Goal: Task Accomplishment & Management: Manage account settings

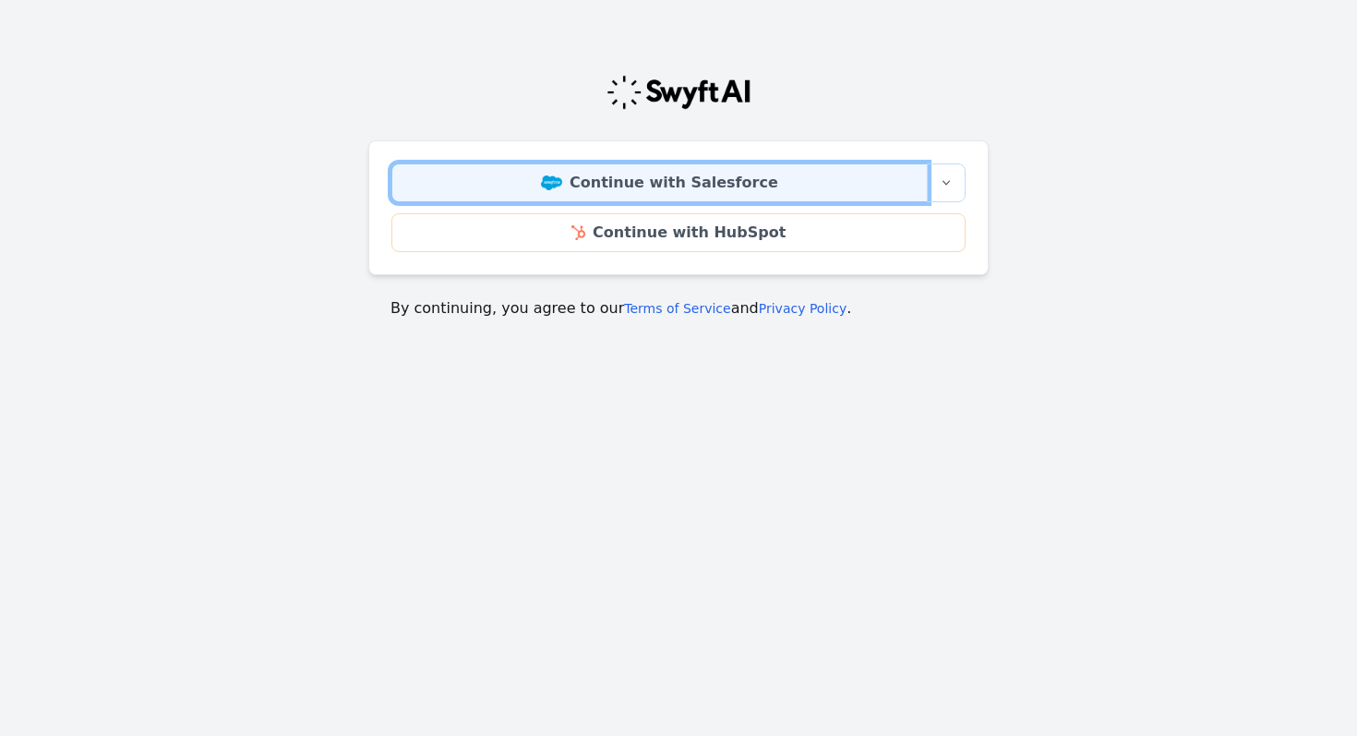
click at [724, 187] on link "Continue with Salesforce" at bounding box center [659, 182] width 536 height 39
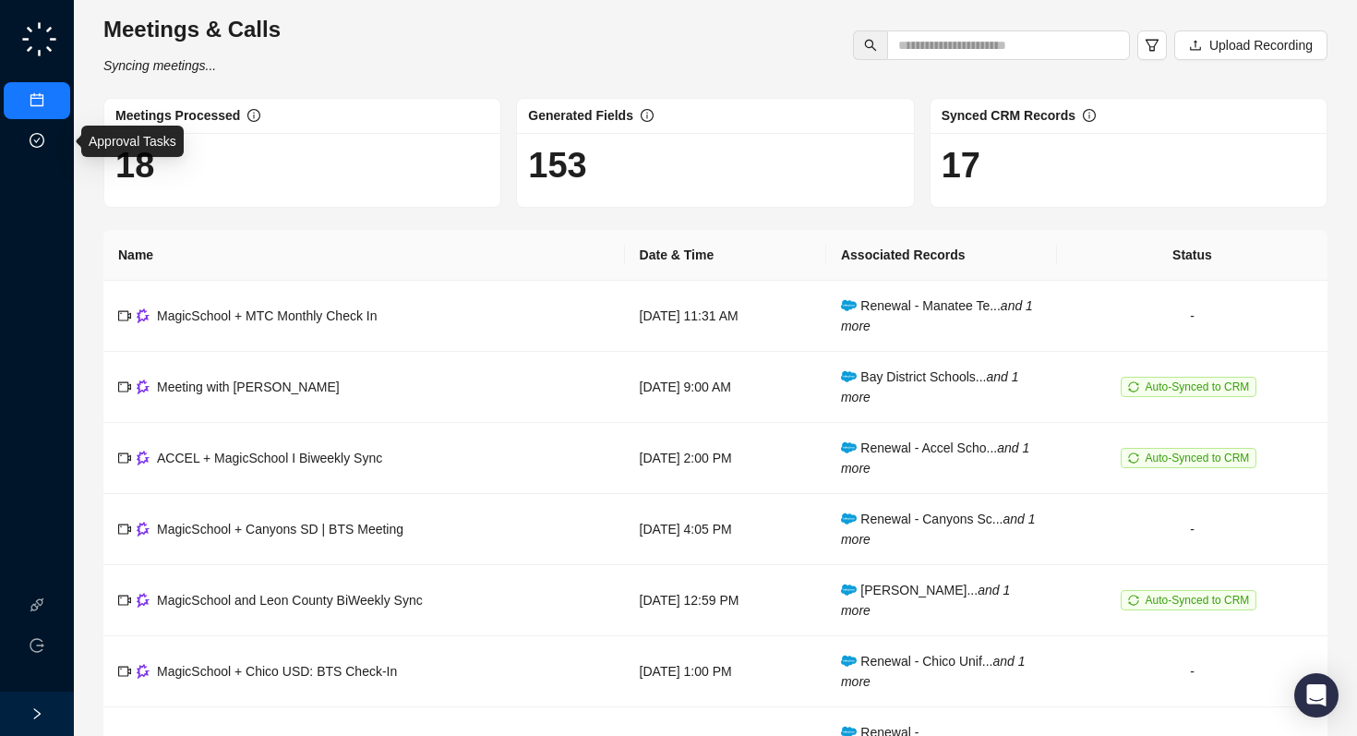
click at [54, 140] on link "Approval Tasks" at bounding box center [98, 141] width 88 height 15
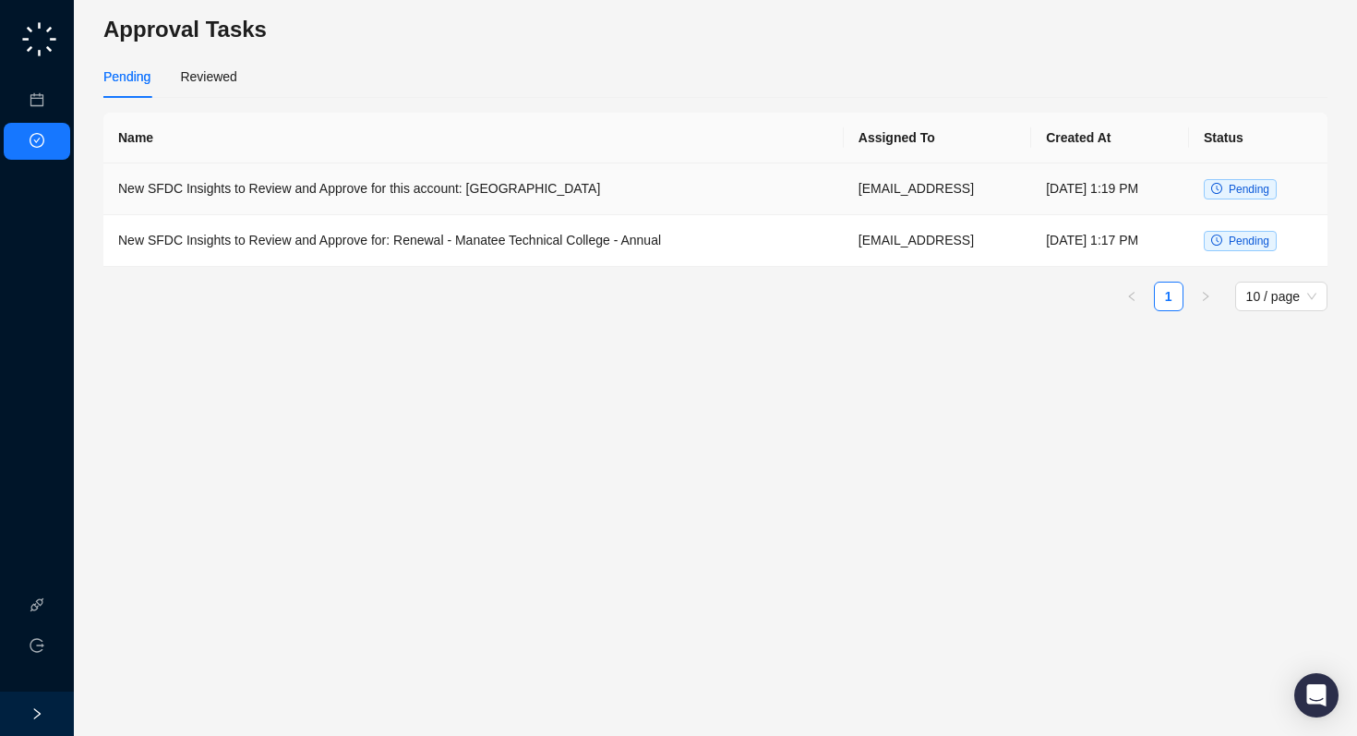
click at [363, 192] on td "New SFDC Insights to Review and Approve for this account: [GEOGRAPHIC_DATA]" at bounding box center [473, 189] width 740 height 52
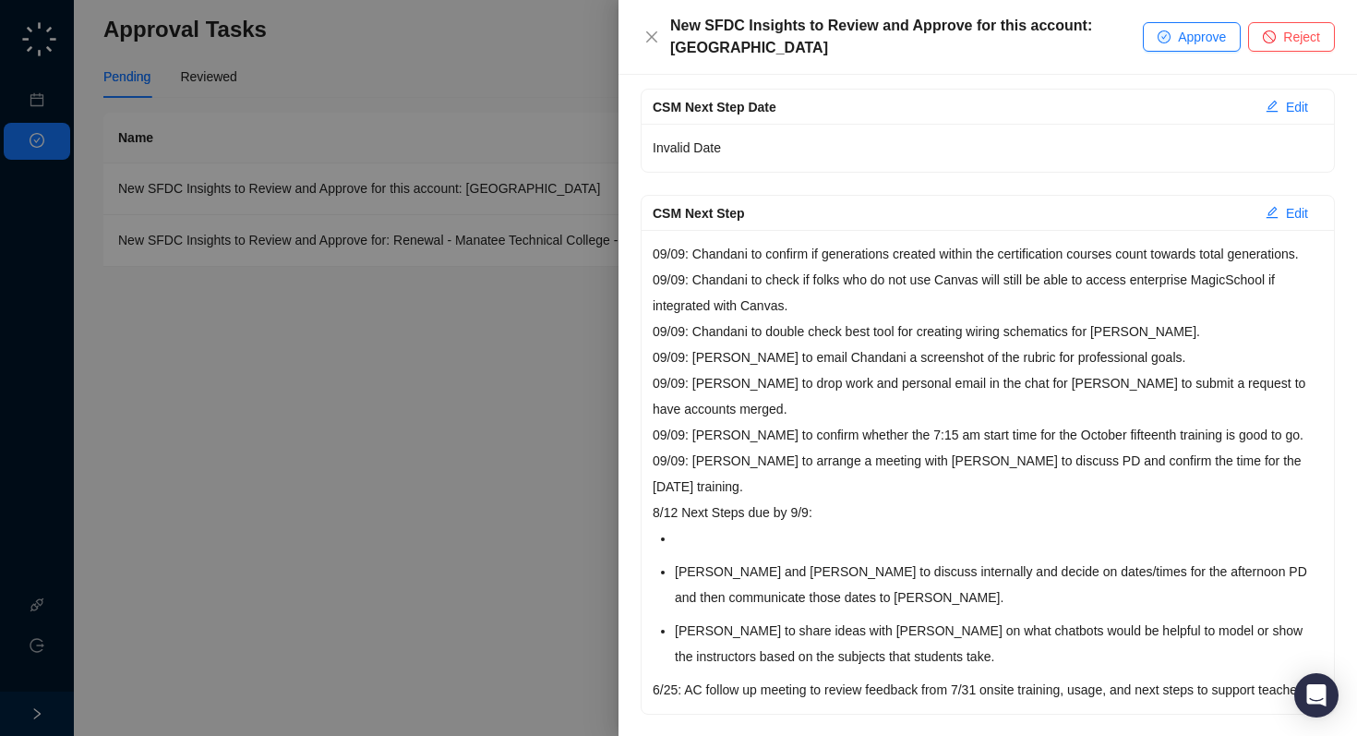
scroll to position [405, 0]
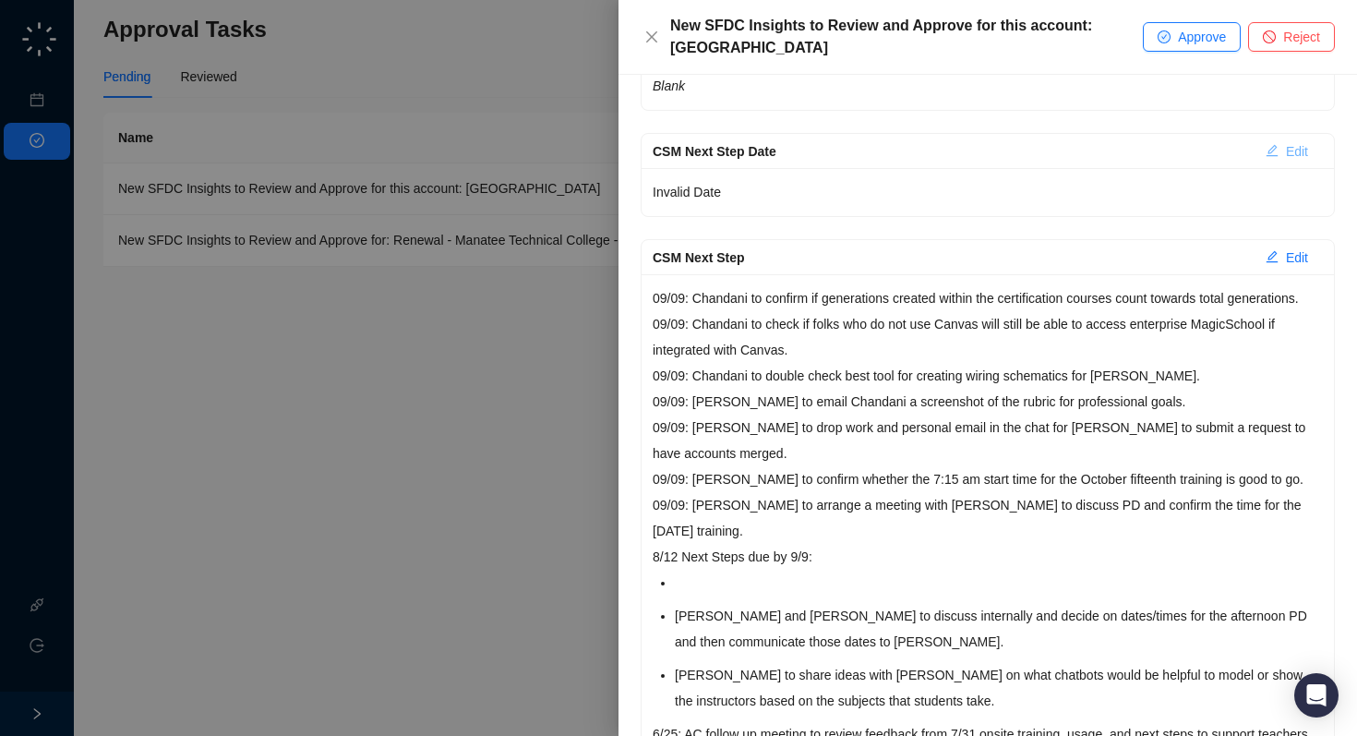
click at [1286, 156] on span "Edit" at bounding box center [1297, 151] width 22 height 20
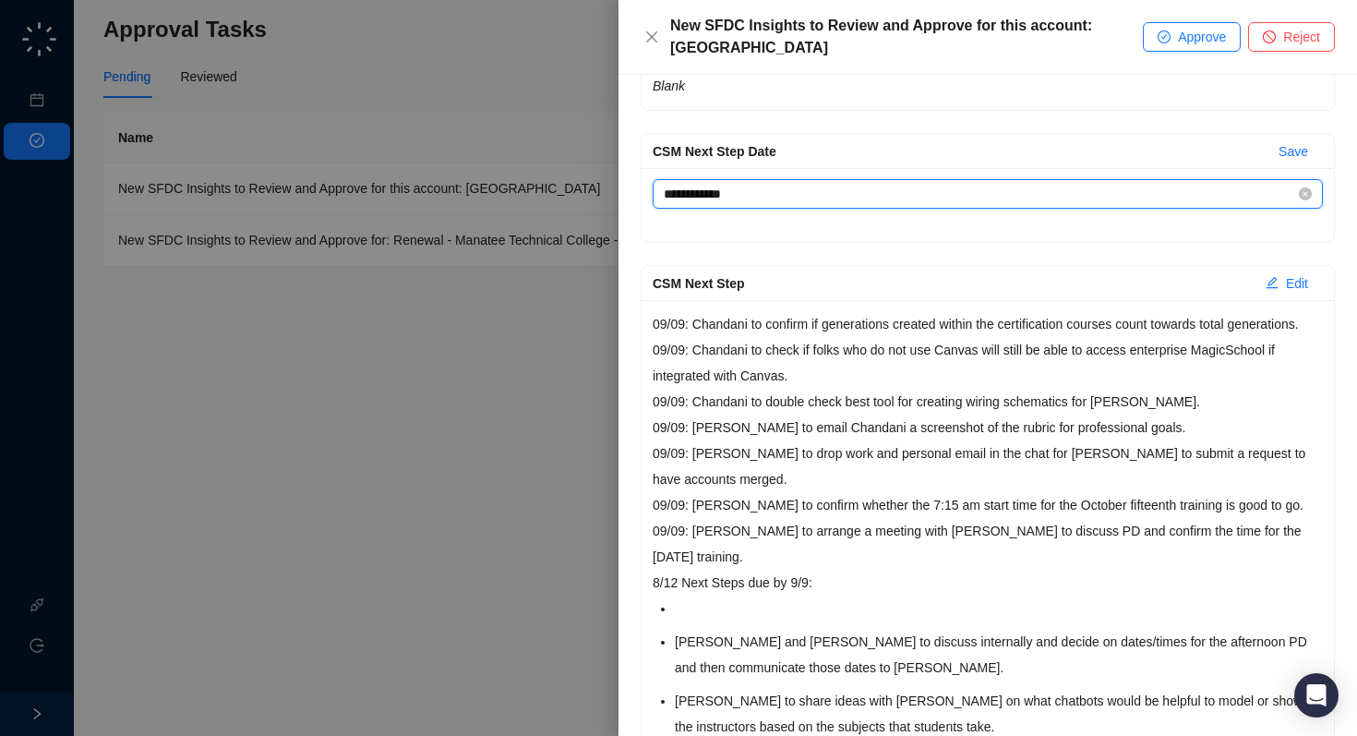
click at [960, 199] on input "**********" at bounding box center [980, 194] width 632 height 20
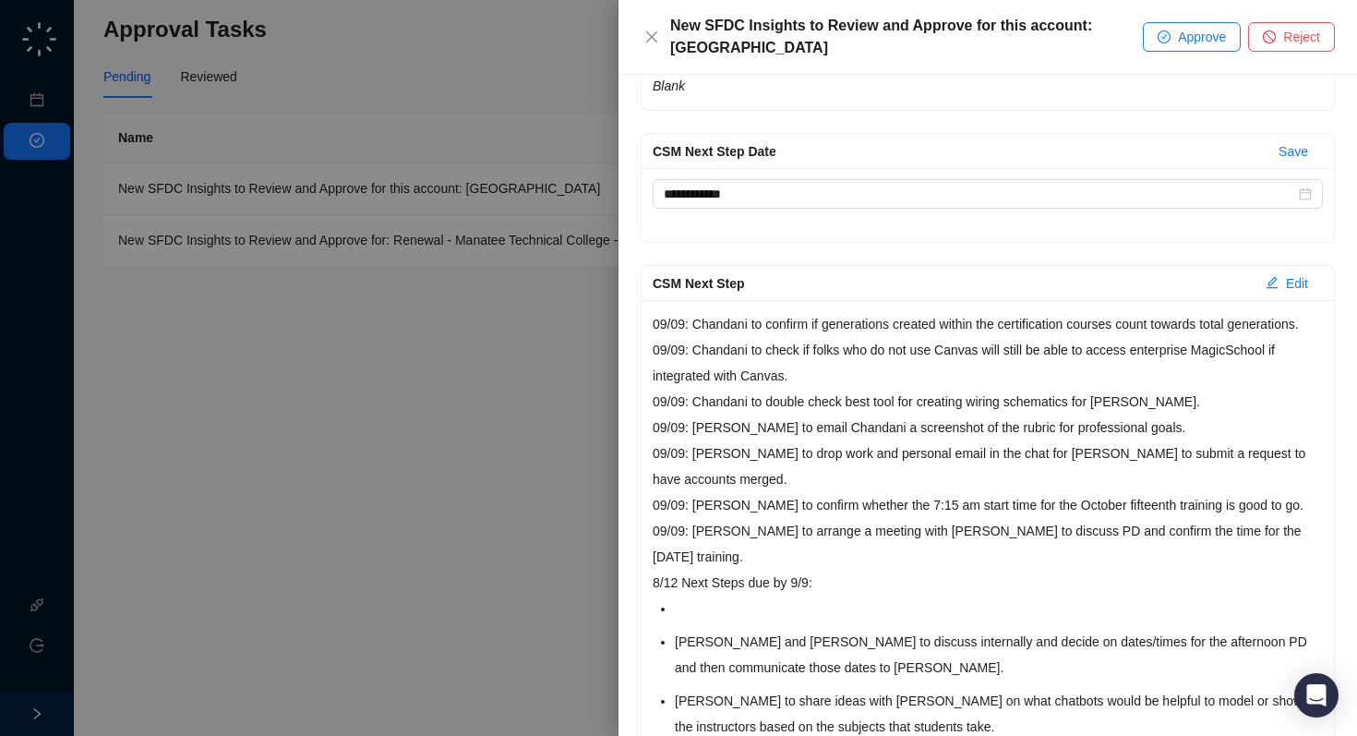
click at [1249, 137] on div "CSM Next Step Date Save" at bounding box center [988, 152] width 670 height 30
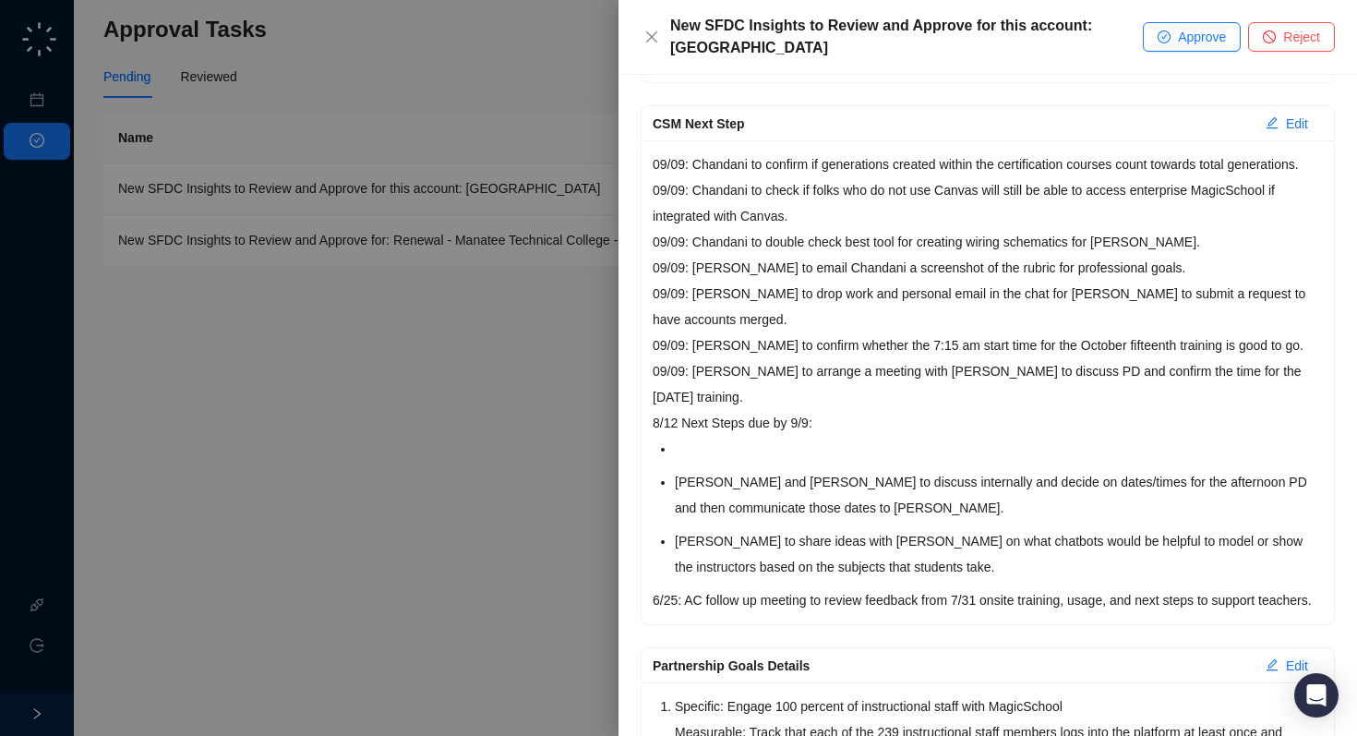
scroll to position [564, 0]
click at [715, 614] on p "6/25: AC follow up meeting to review feedback from 7/31 onsite training, usage,…" at bounding box center [988, 601] width 670 height 26
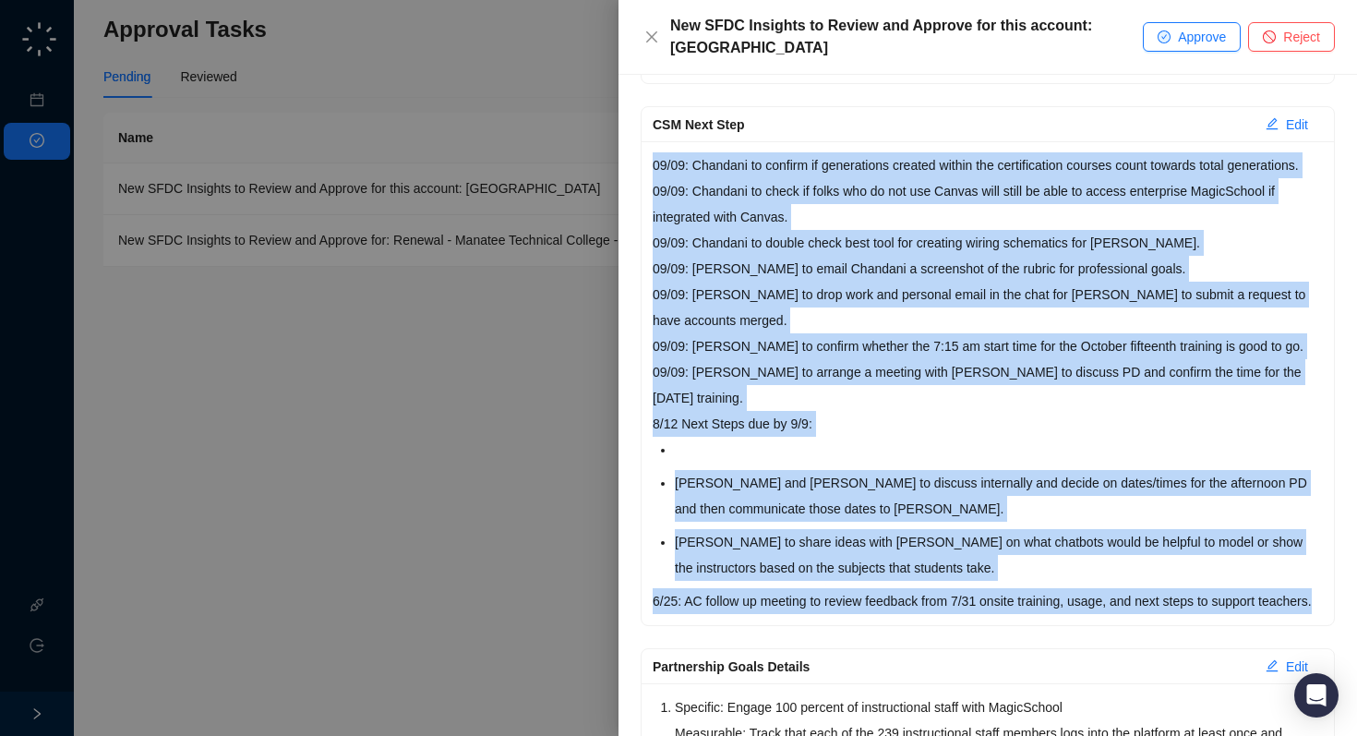
drag, startPoint x: 712, startPoint y: 653, endPoint x: 652, endPoint y: 173, distance: 483.9
click at [652, 173] on div "09/09: Chandani to confirm if generations created within the certification cour…" at bounding box center [988, 383] width 692 height 484
copy div "09/09: Chandani to confirm if generations created within the certification cour…"
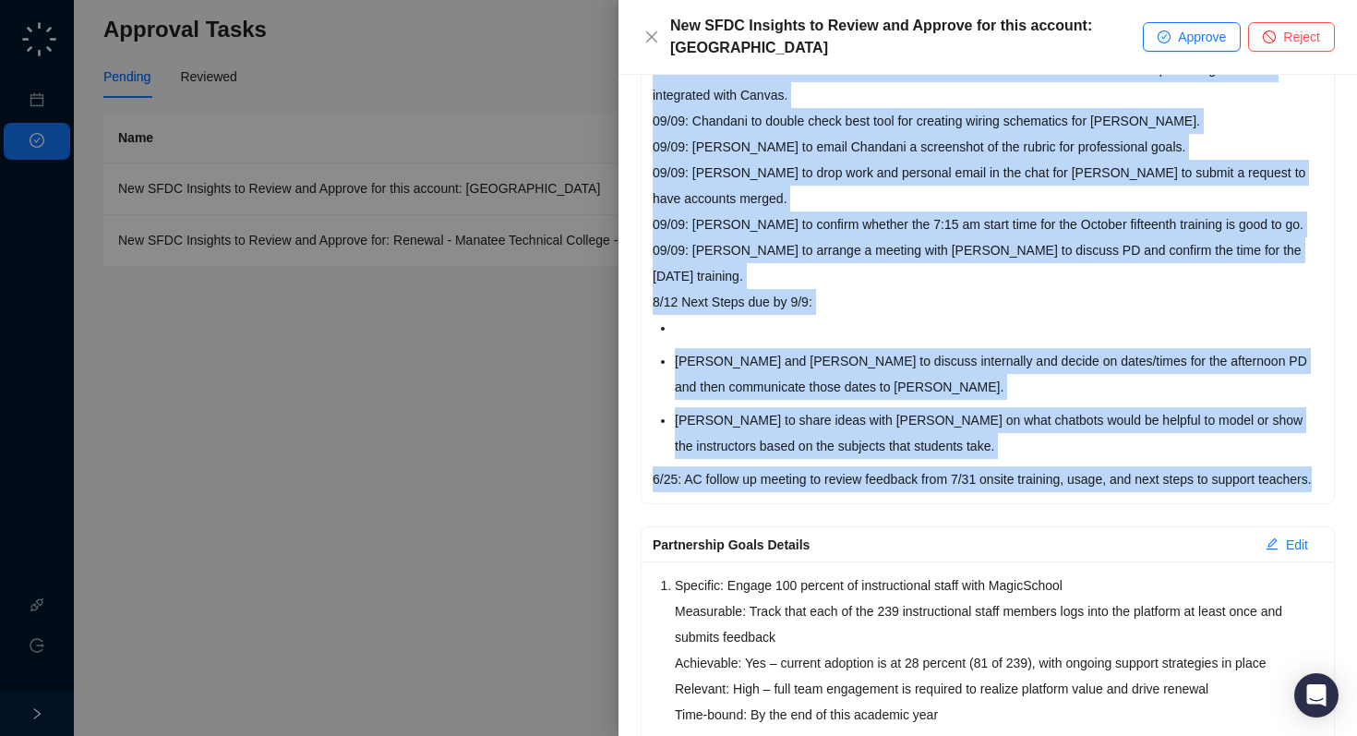
click at [1174, 315] on p "8/12 Next Steps due by 9/9:" at bounding box center [988, 302] width 670 height 26
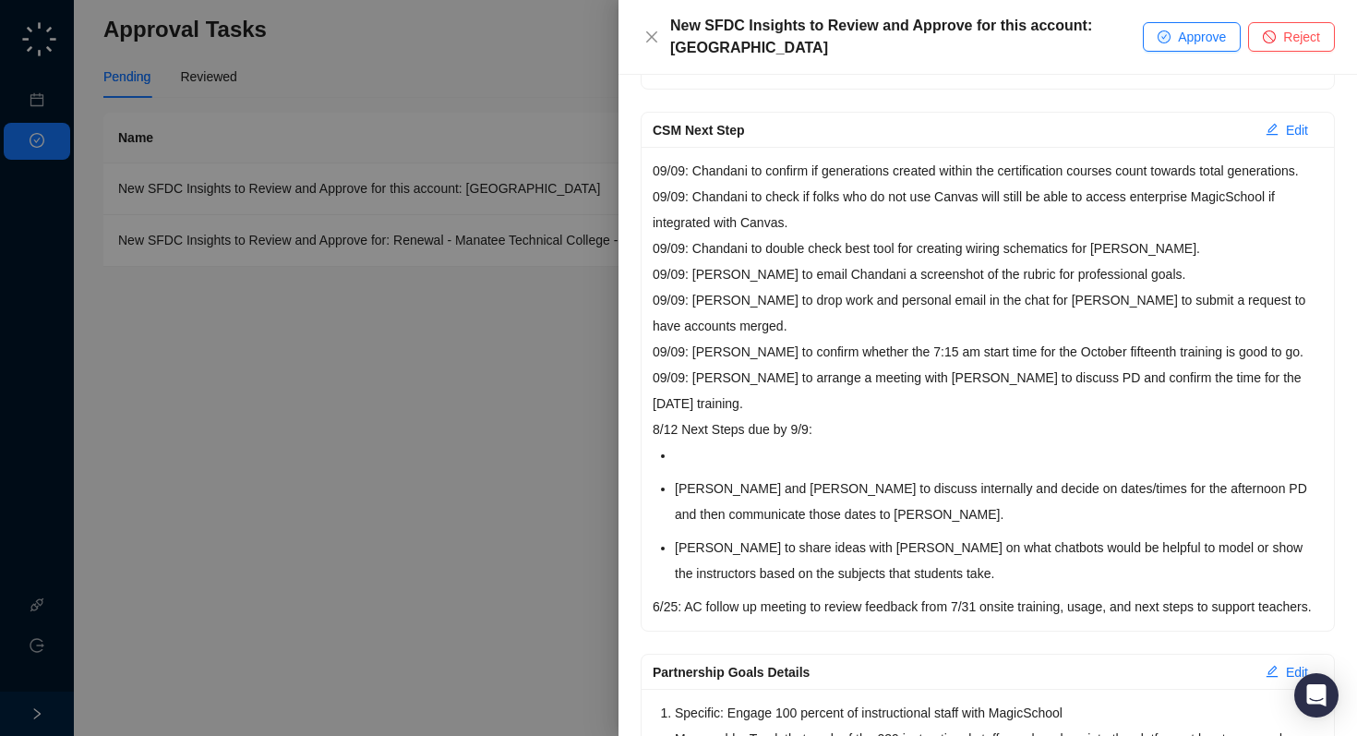
scroll to position [504, 0]
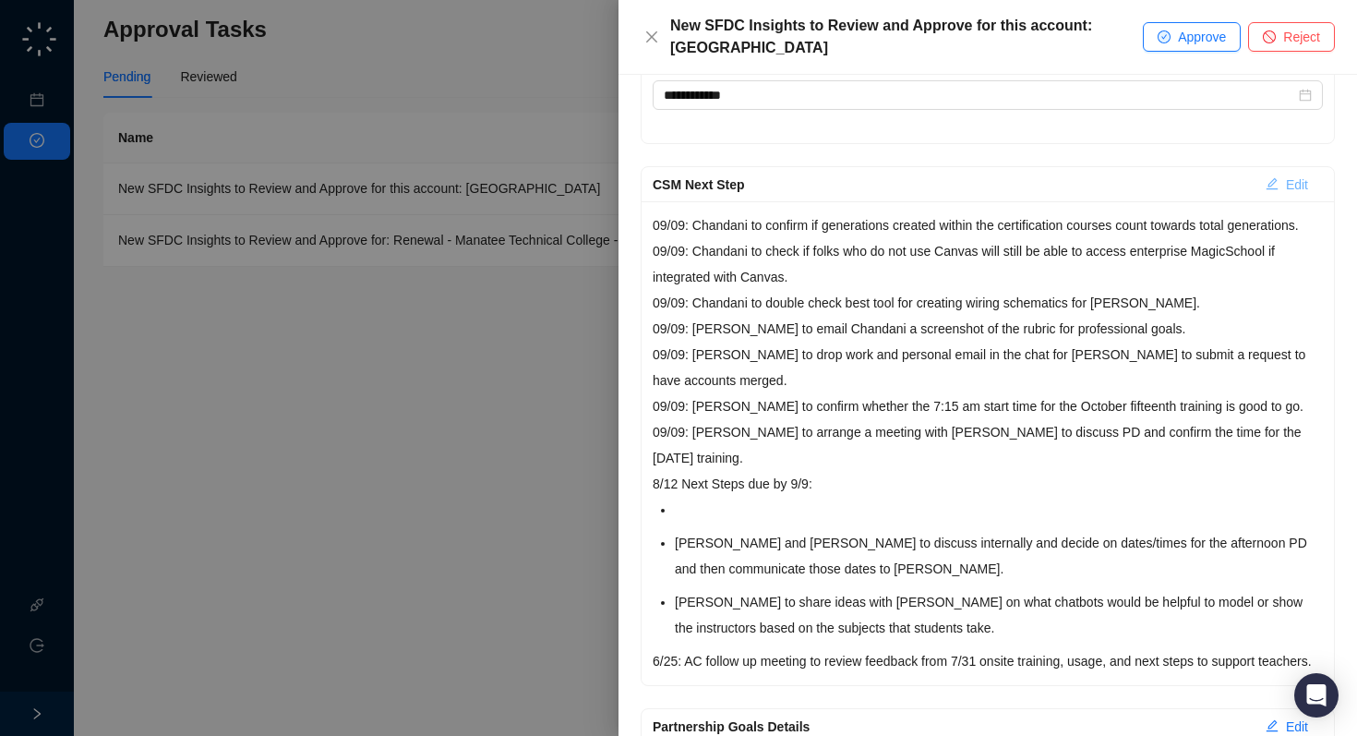
click at [1296, 181] on span "Edit" at bounding box center [1297, 185] width 22 height 20
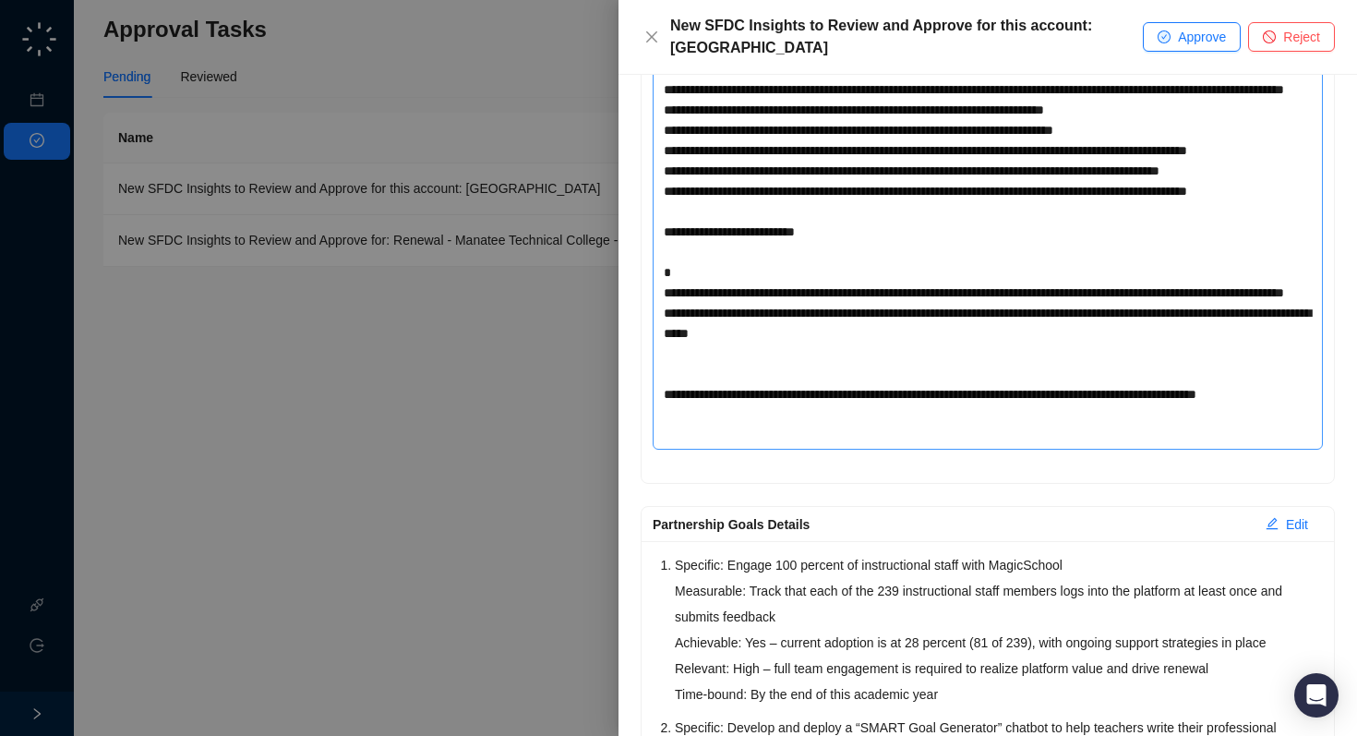
scroll to position [692, 0]
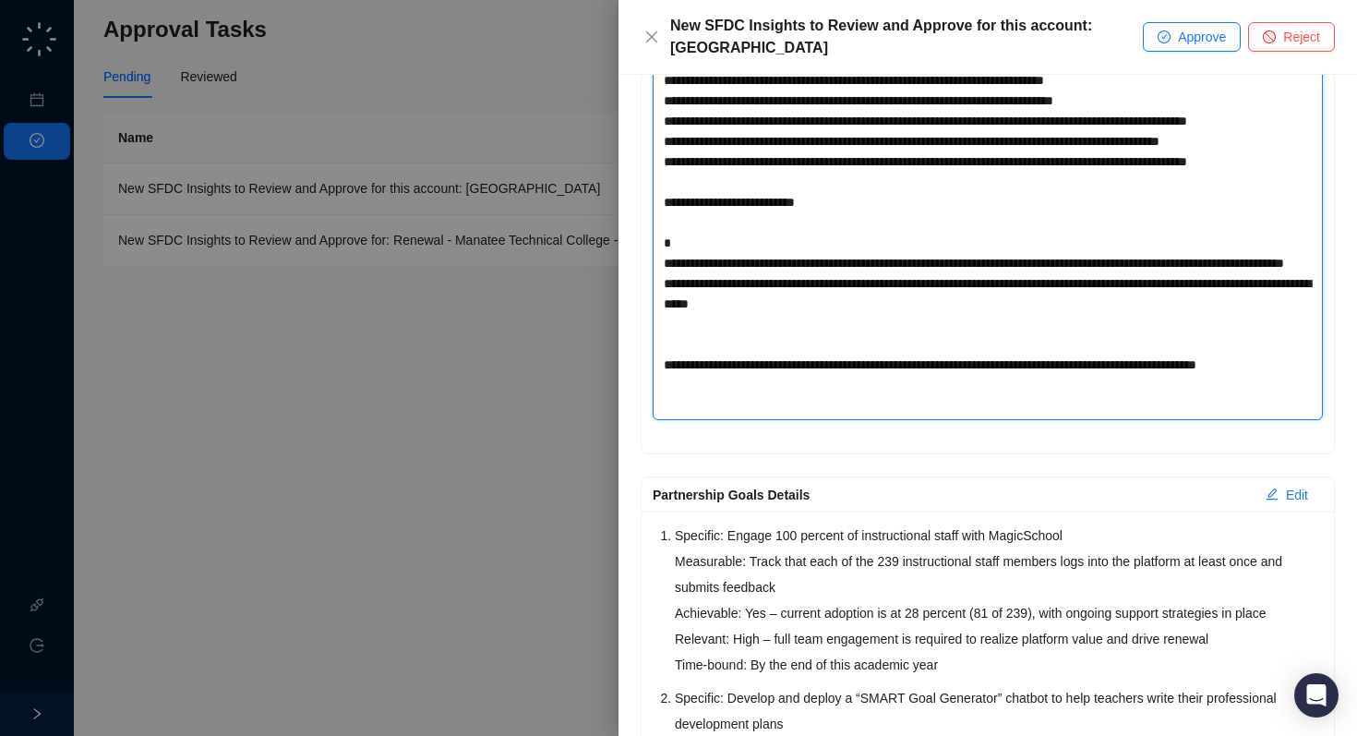
type textarea "**********"
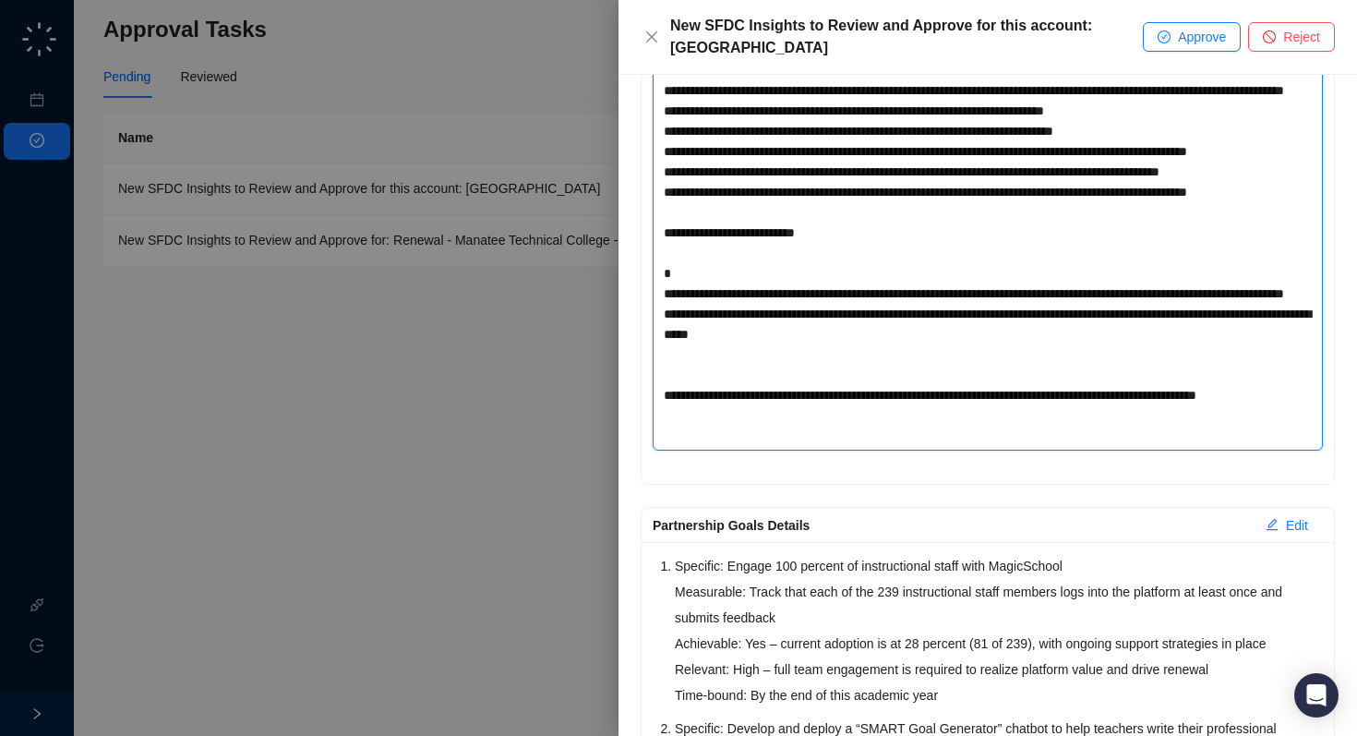
scroll to position [0, 0]
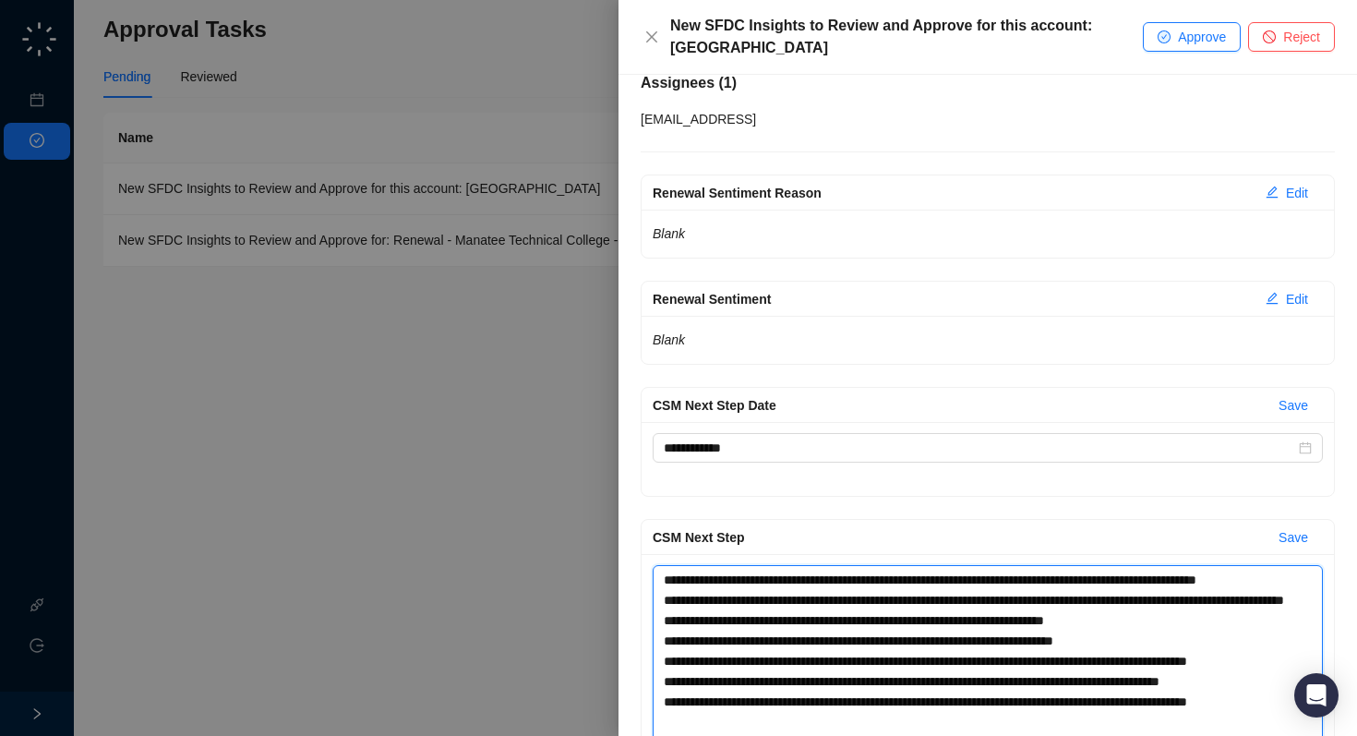
drag, startPoint x: 739, startPoint y: 408, endPoint x: 677, endPoint y: 61, distance: 352.6
click at [677, 61] on div "**********" at bounding box center [988, 368] width 739 height 736
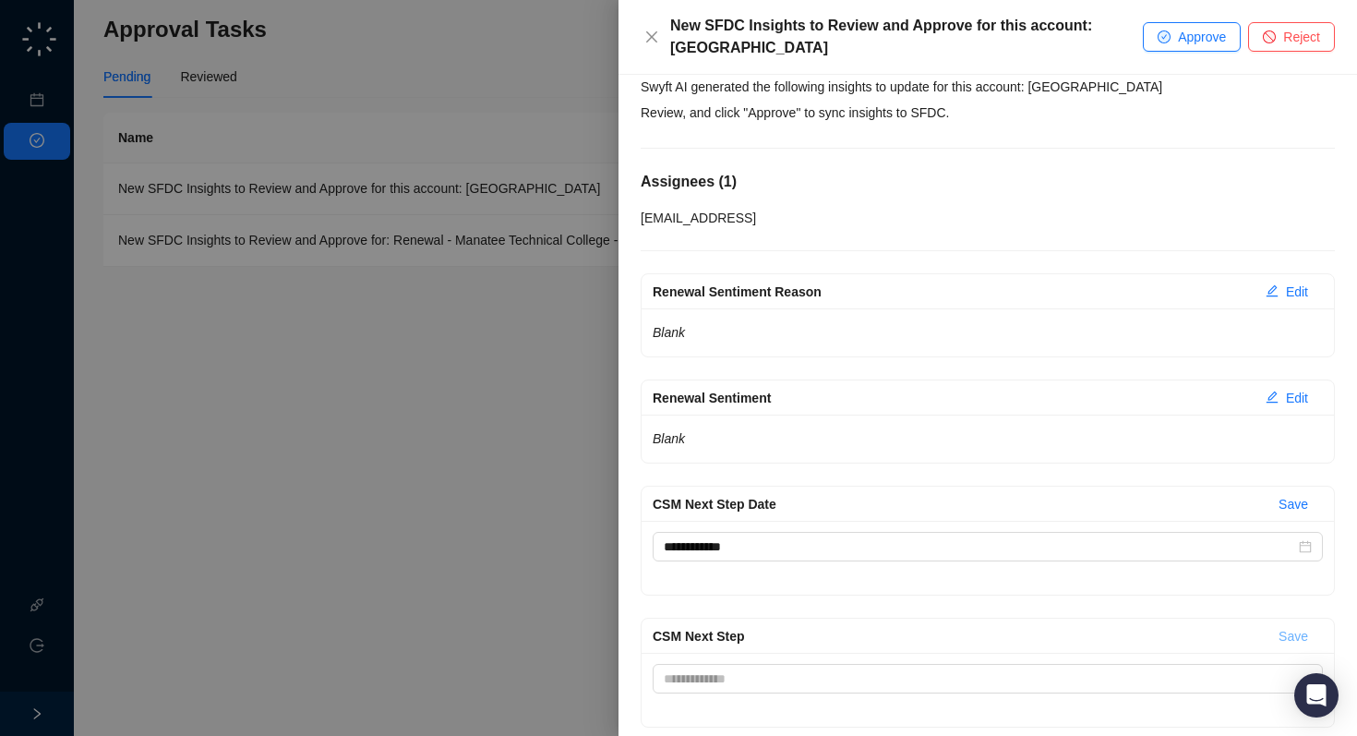
click at [1294, 639] on span "Save" at bounding box center [1294, 636] width 30 height 20
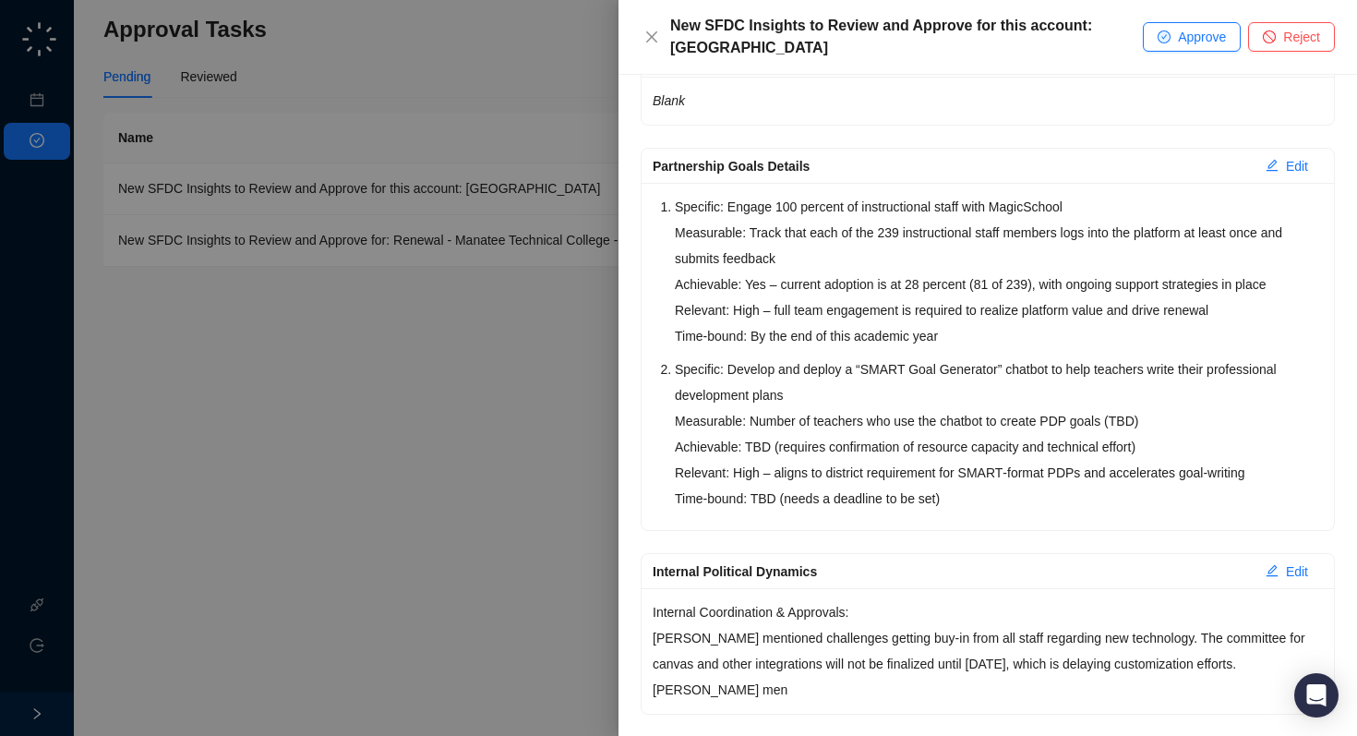
scroll to position [627, 0]
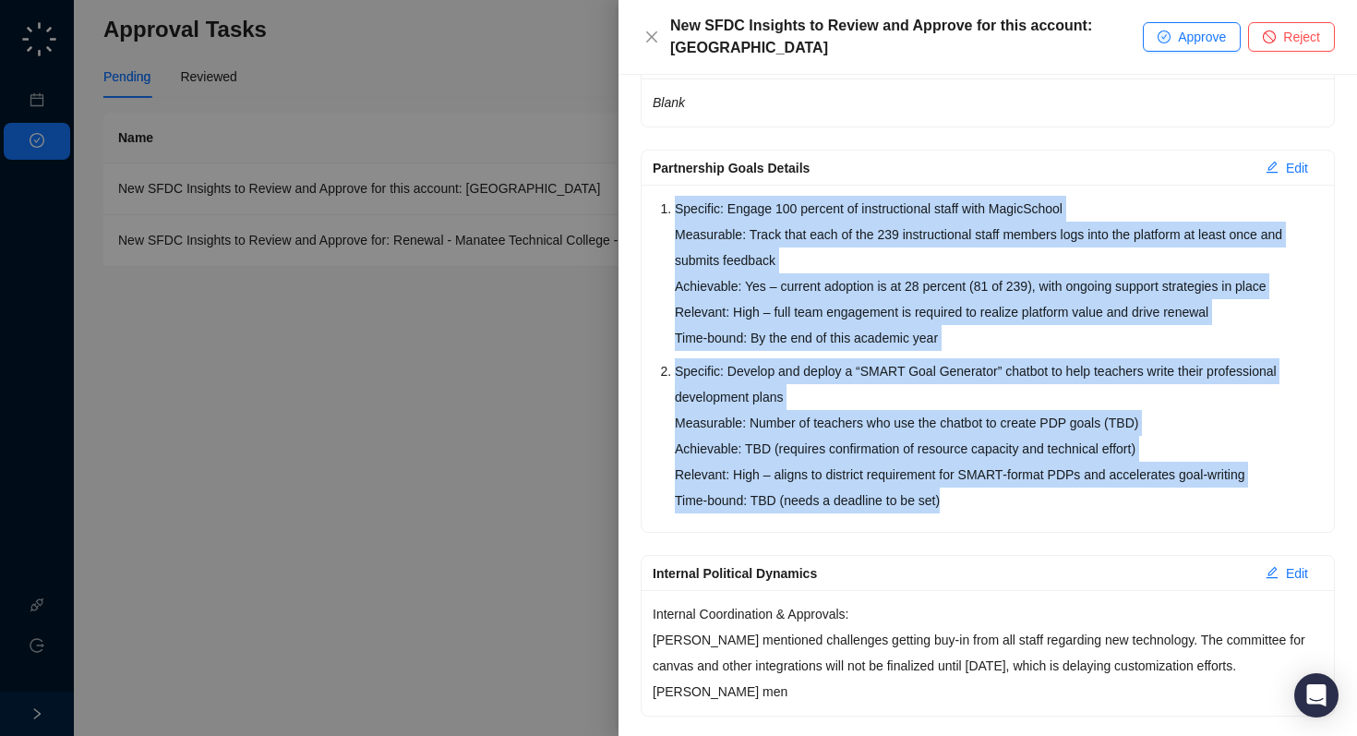
drag, startPoint x: 655, startPoint y: 205, endPoint x: 1033, endPoint y: 497, distance: 477.9
click at [1033, 497] on div "Specific: Engage 100 percent of instructional staff with MagicSchool Measurable…" at bounding box center [988, 358] width 692 height 347
copy ol "Specific: Engage 100 percent of instructional staff with MagicSchool Measurable…"
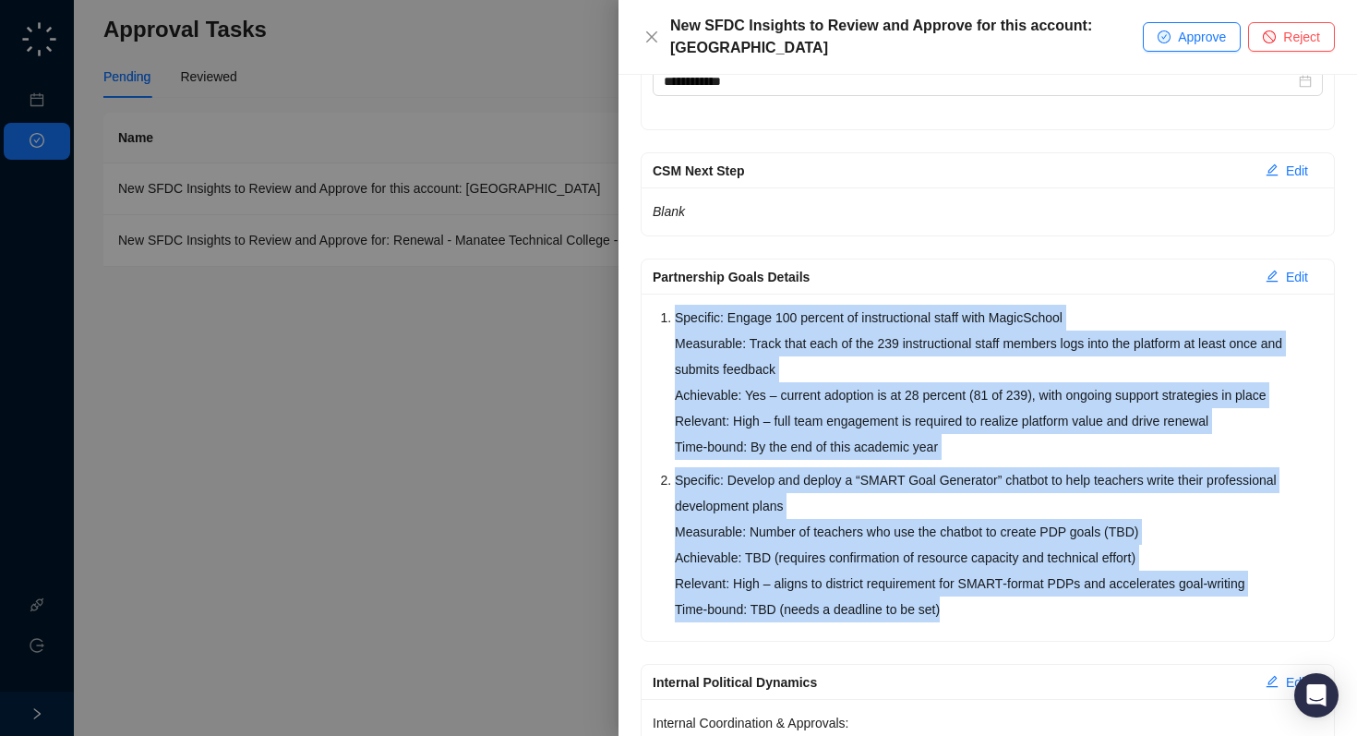
scroll to position [490, 0]
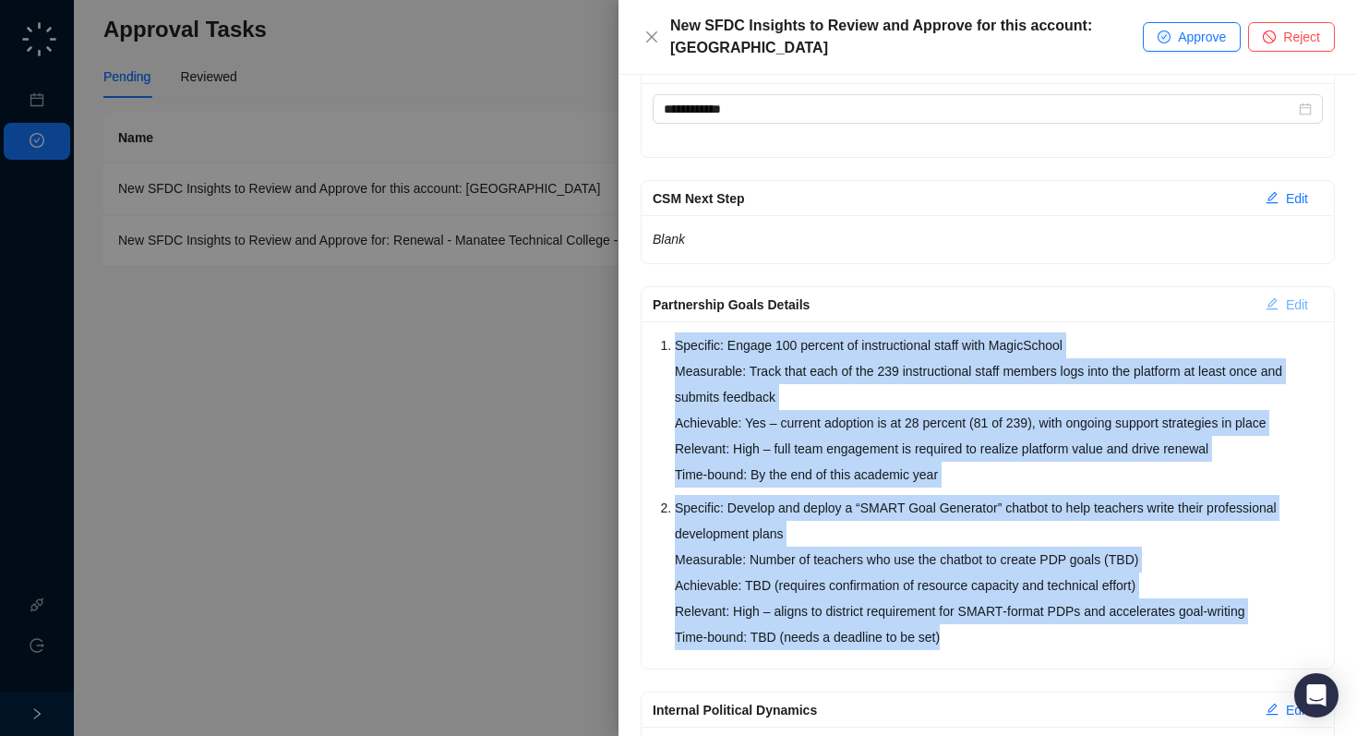
click at [1305, 306] on span "Edit" at bounding box center [1297, 305] width 22 height 20
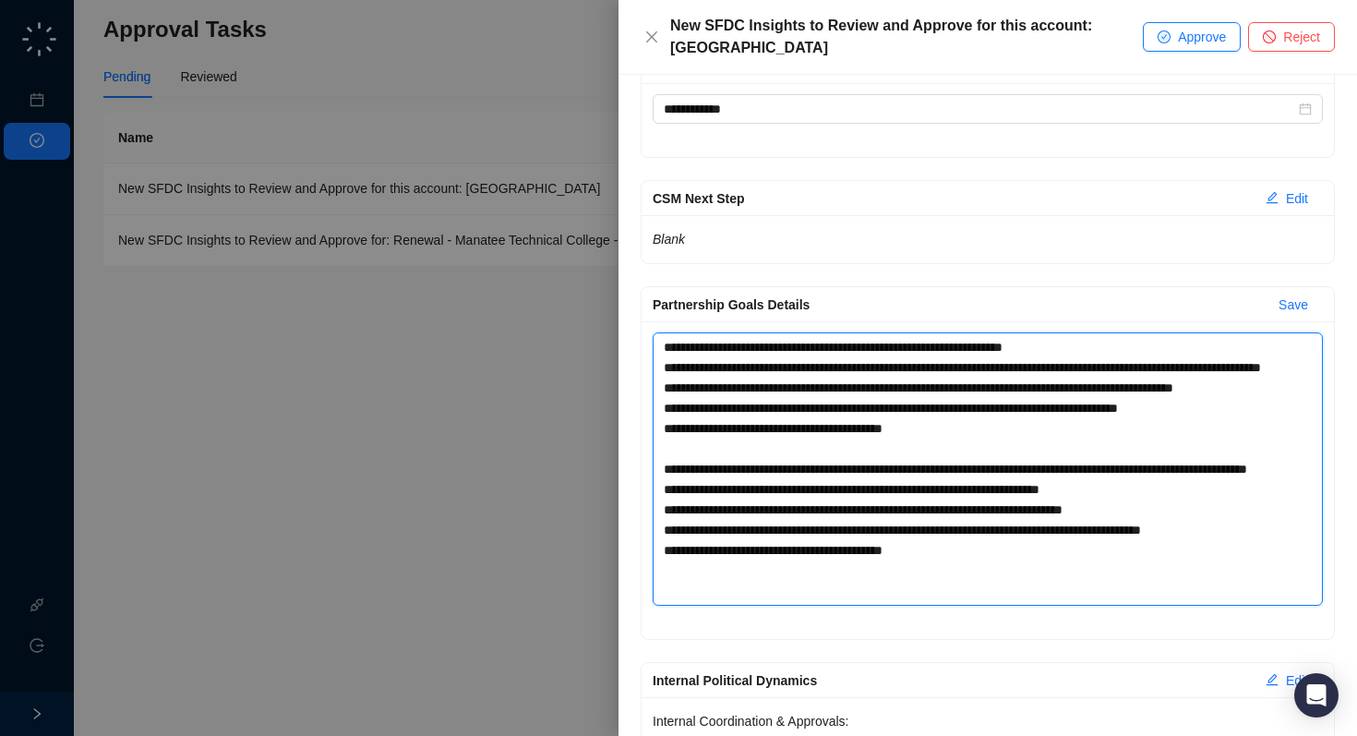
drag, startPoint x: 664, startPoint y: 347, endPoint x: 1189, endPoint y: 680, distance: 621.7
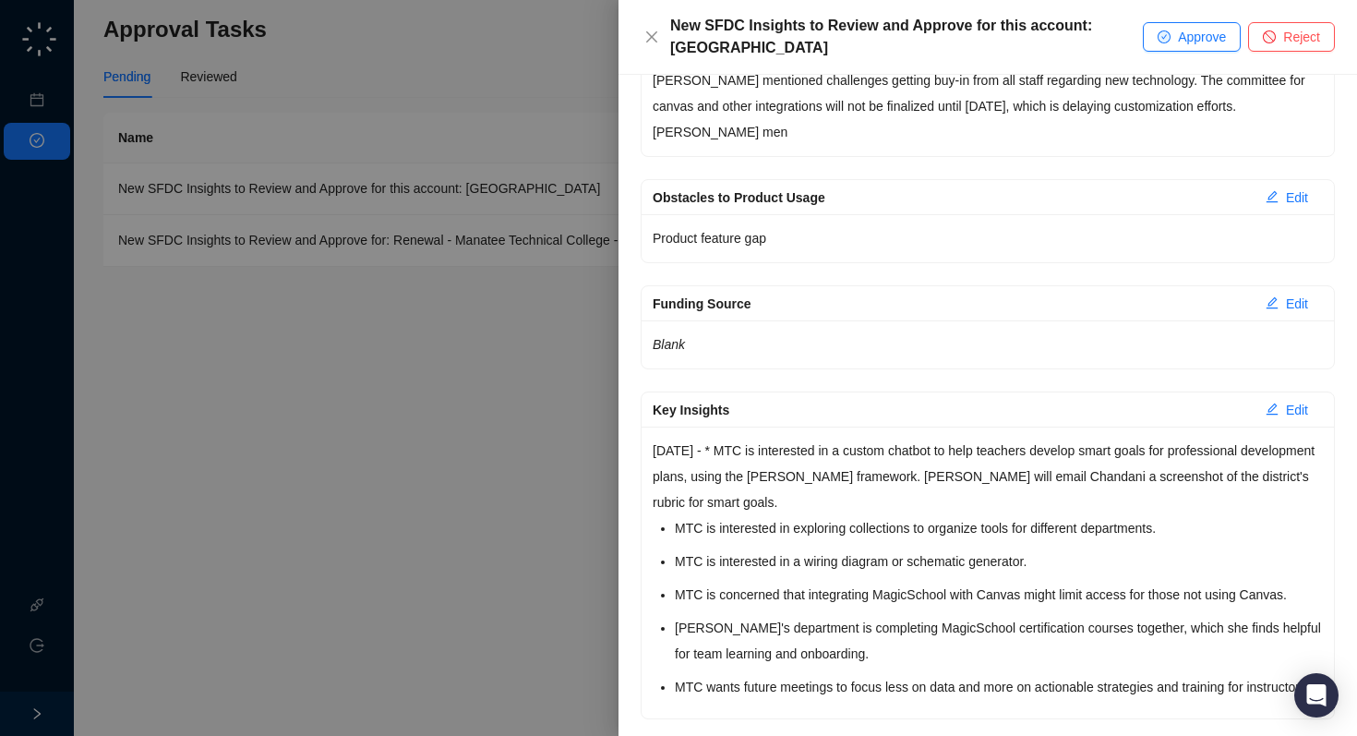
scroll to position [920, 0]
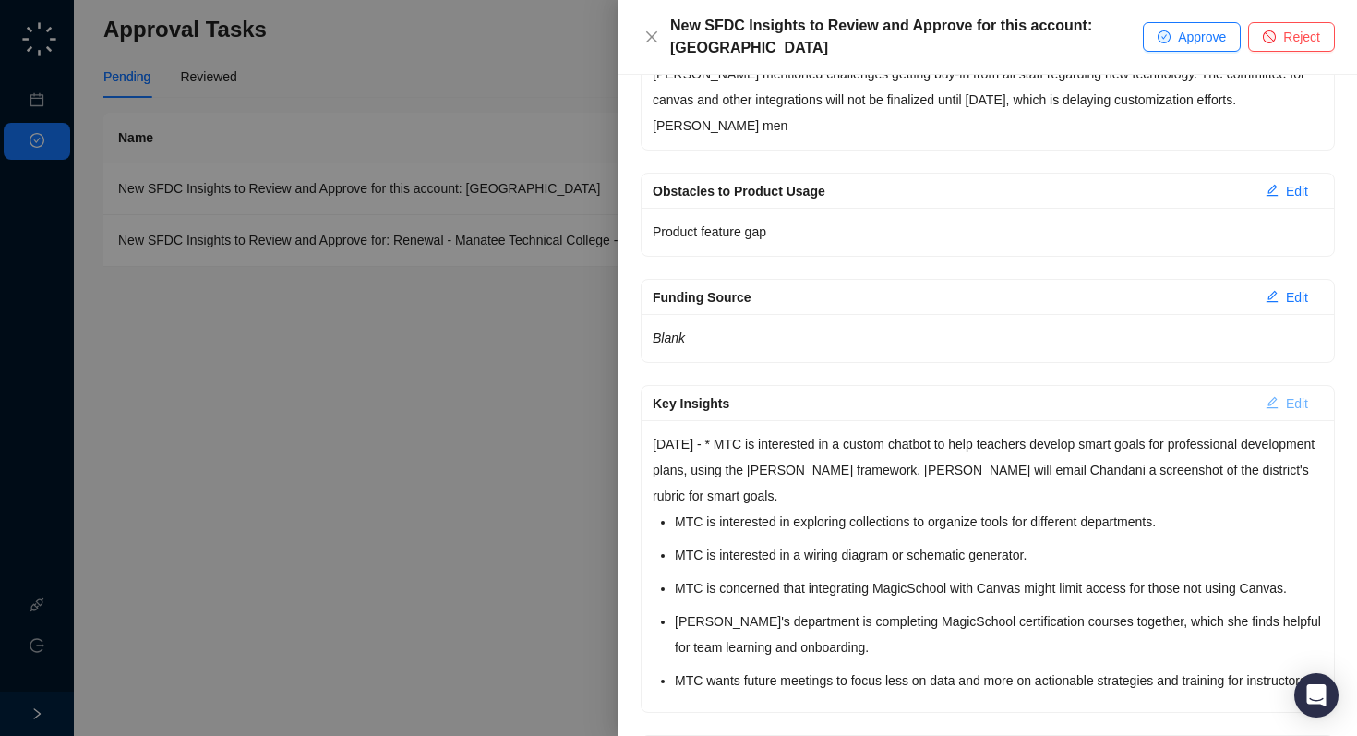
click at [1294, 393] on span "Edit" at bounding box center [1297, 403] width 22 height 20
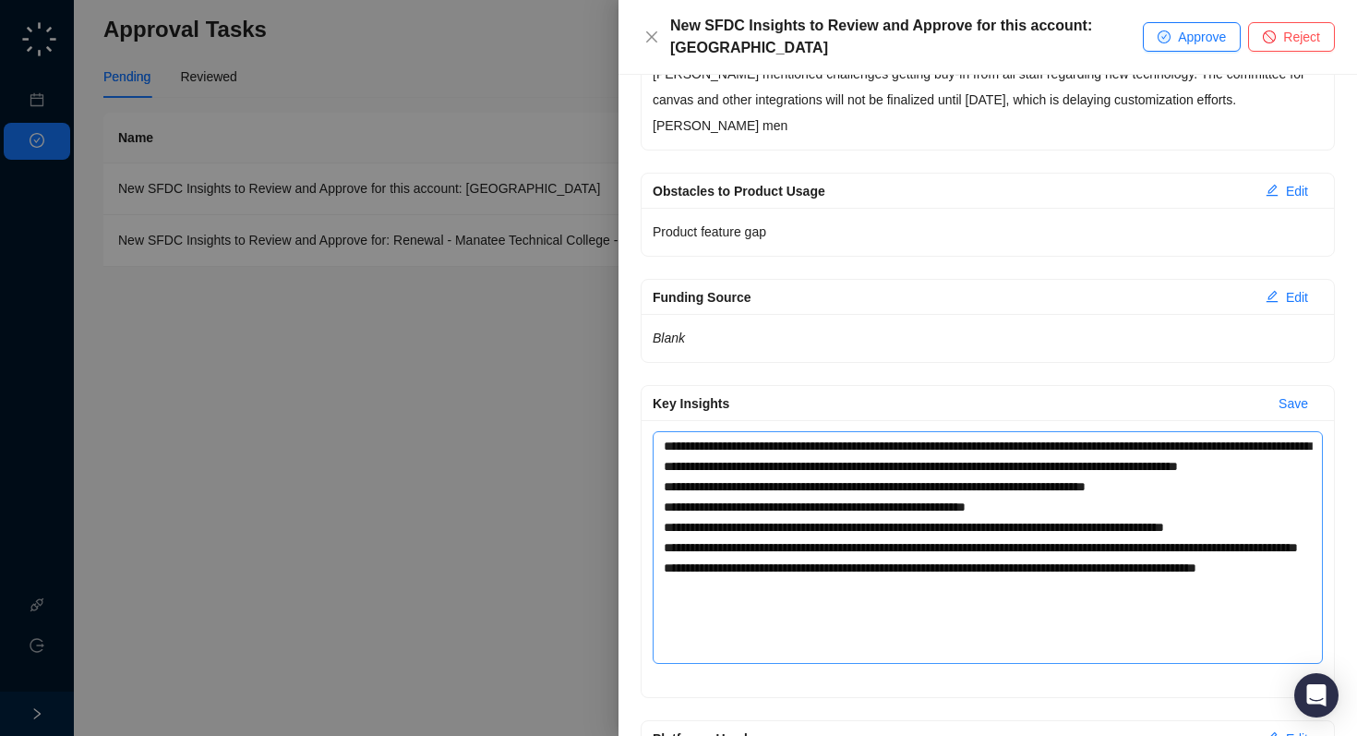
scroll to position [976, 0]
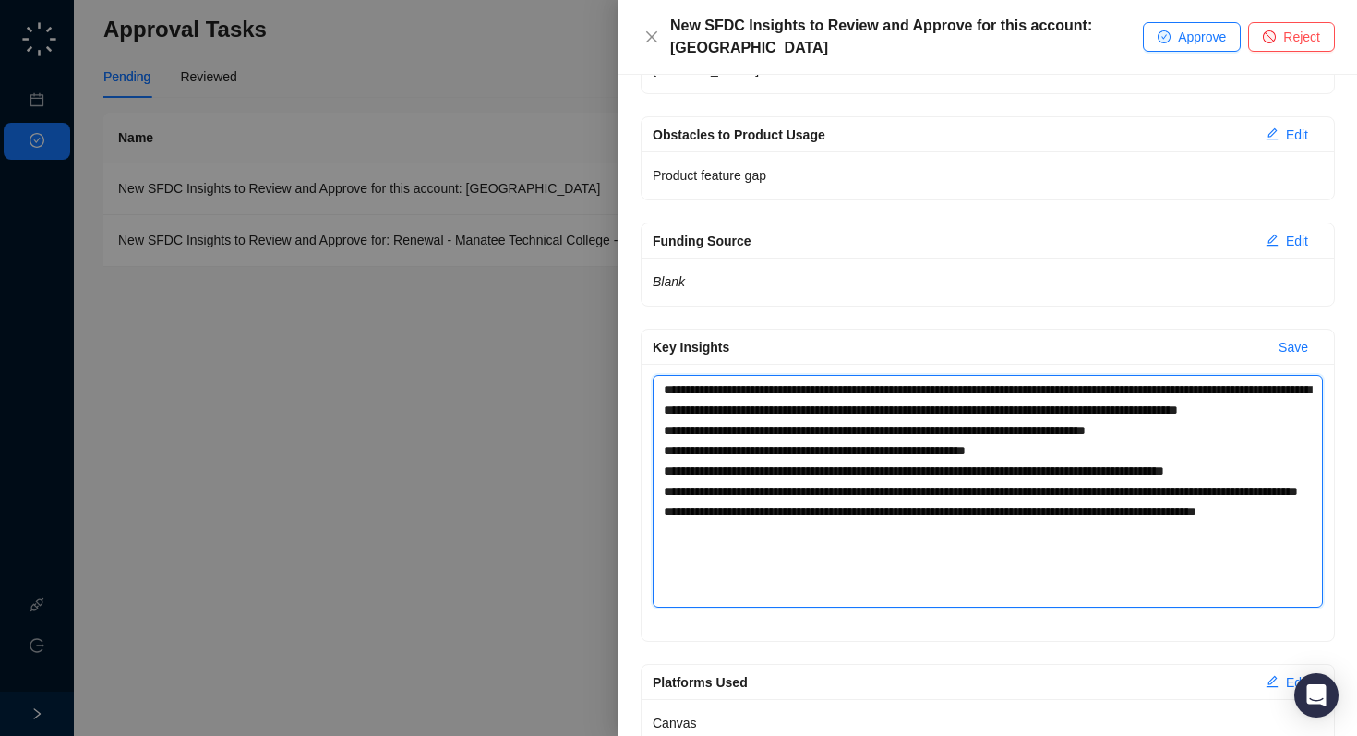
drag, startPoint x: 873, startPoint y: 529, endPoint x: 584, endPoint y: 316, distance: 359.2
click at [584, 316] on div "**********" at bounding box center [678, 368] width 1357 height 736
type textarea "**********"
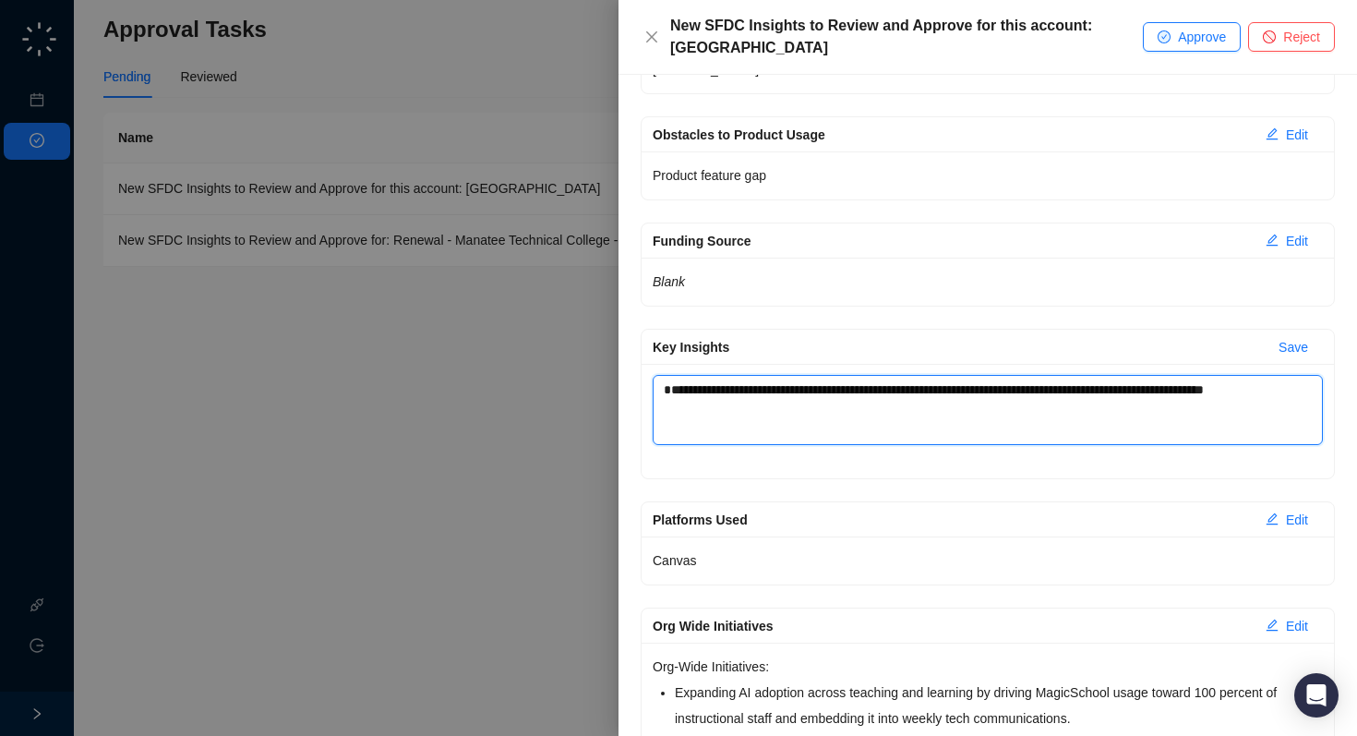
type textarea "**********"
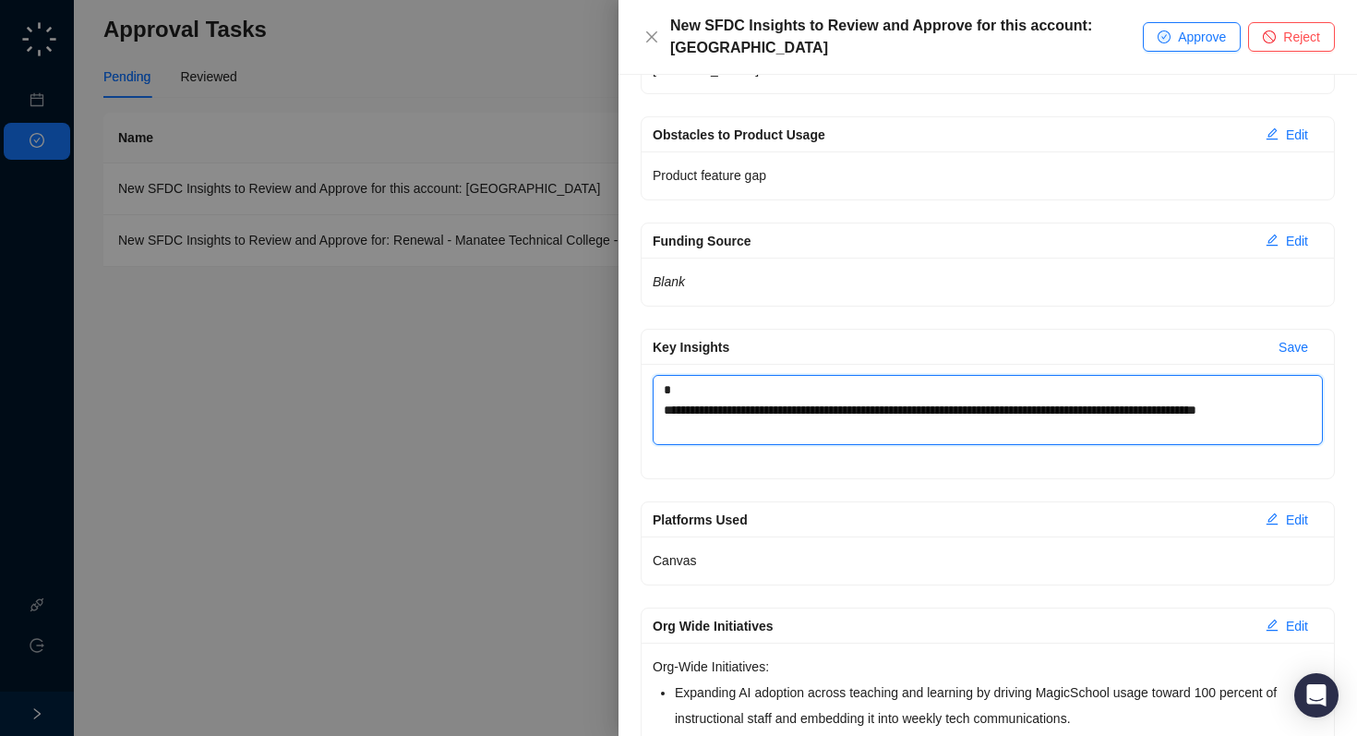
type textarea "**********"
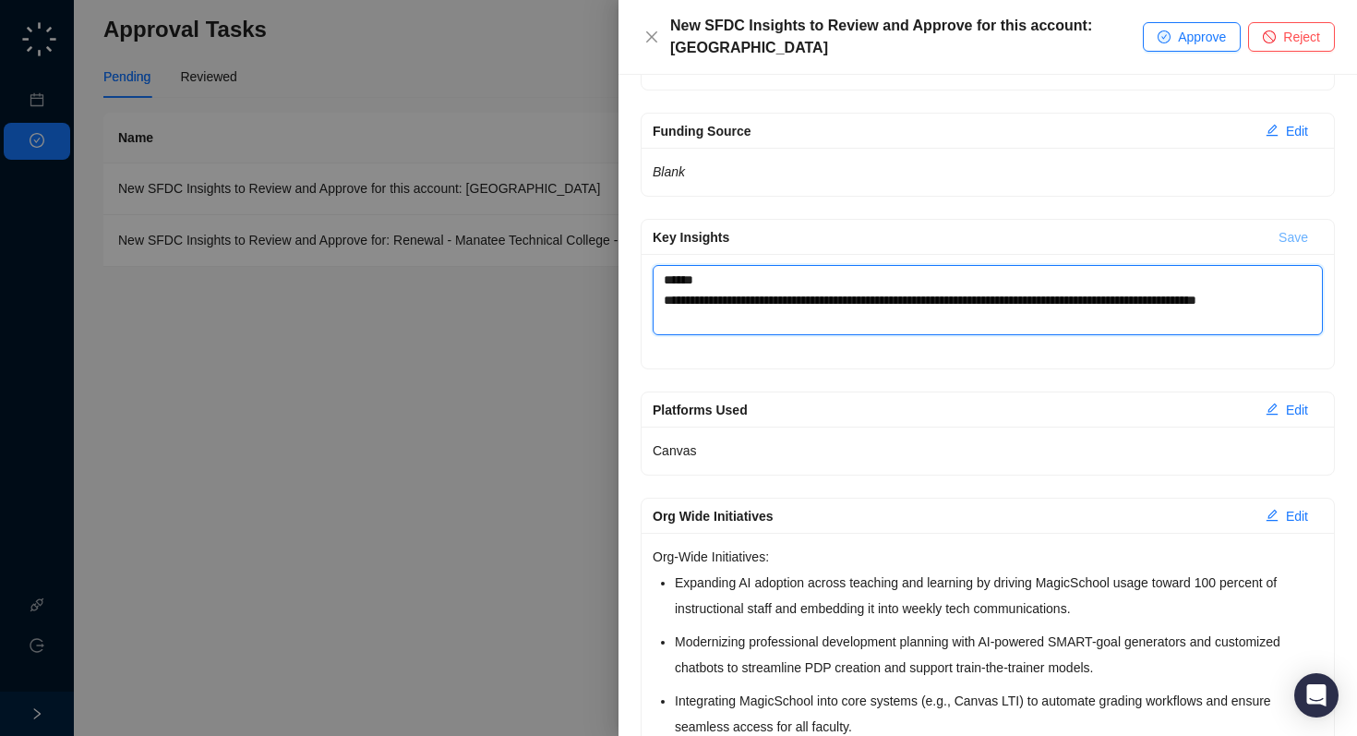
type textarea "**********"
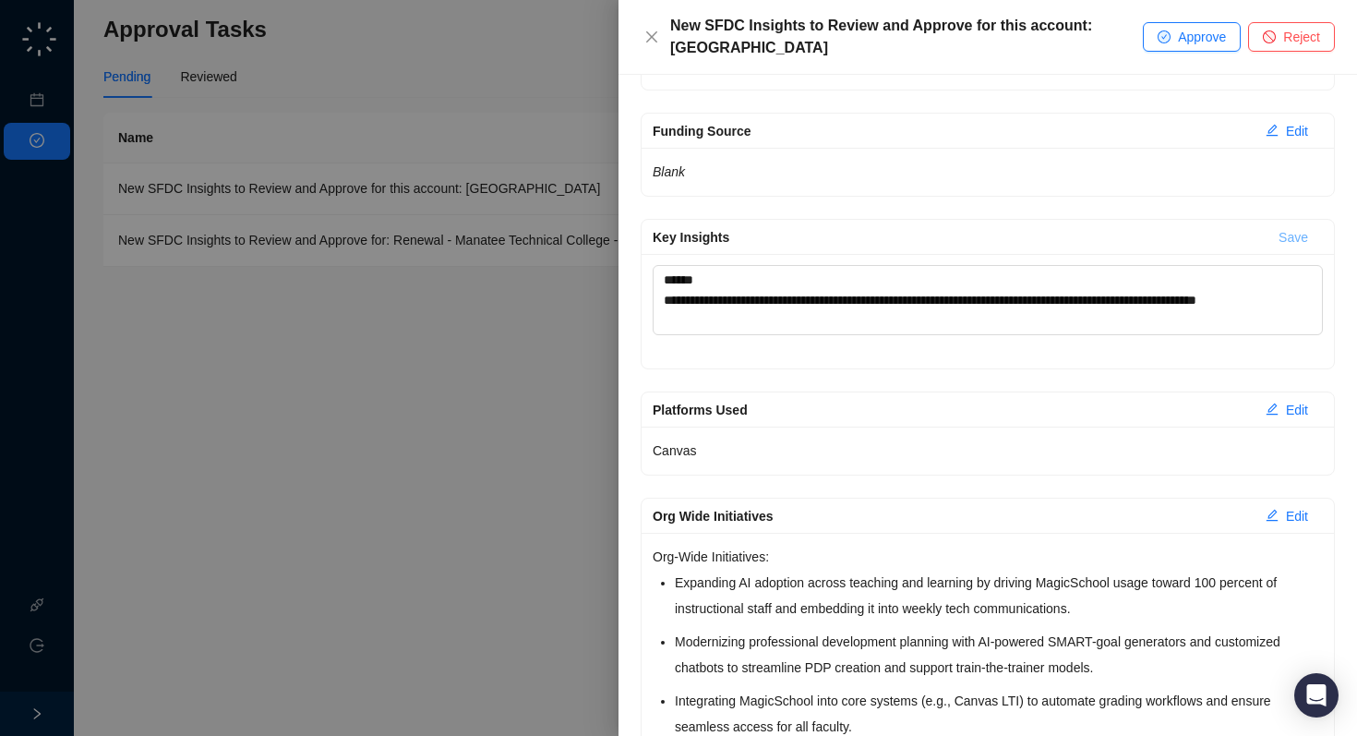
click at [1297, 227] on span "Save" at bounding box center [1294, 237] width 30 height 20
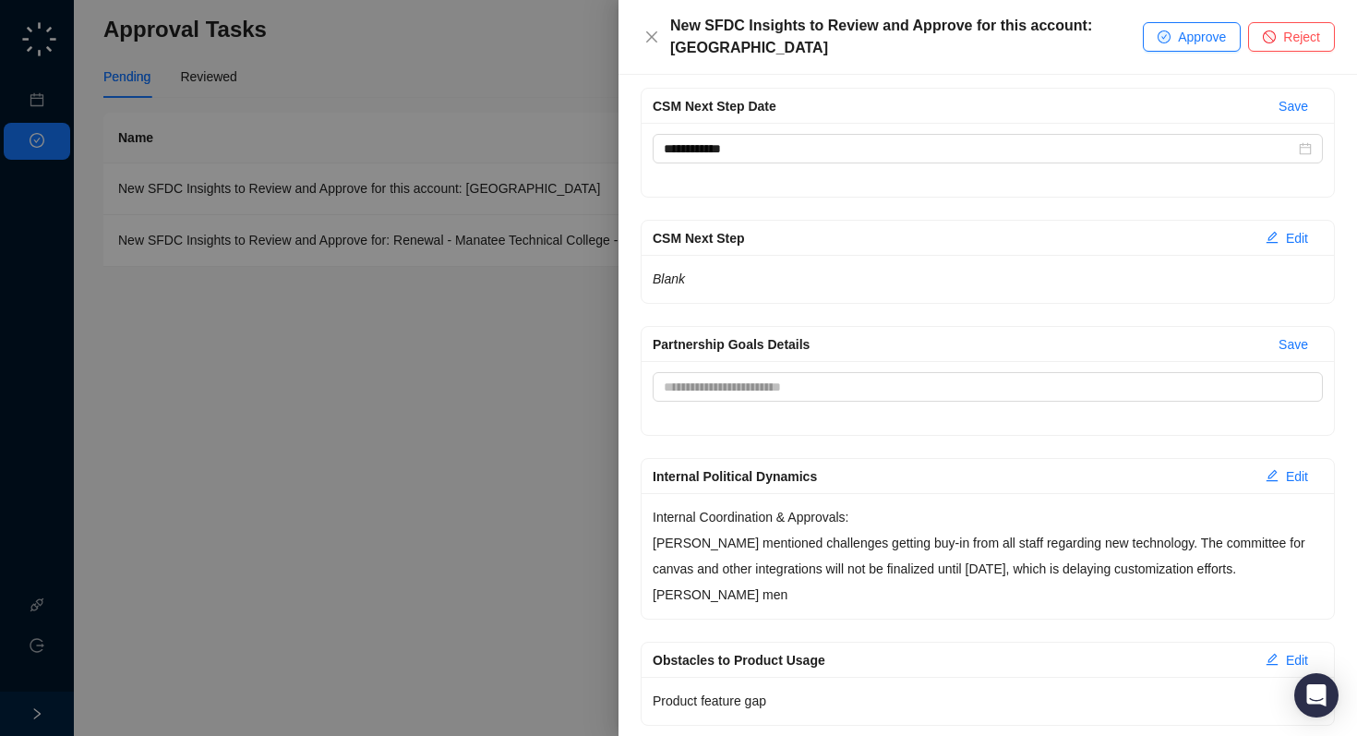
scroll to position [0, 0]
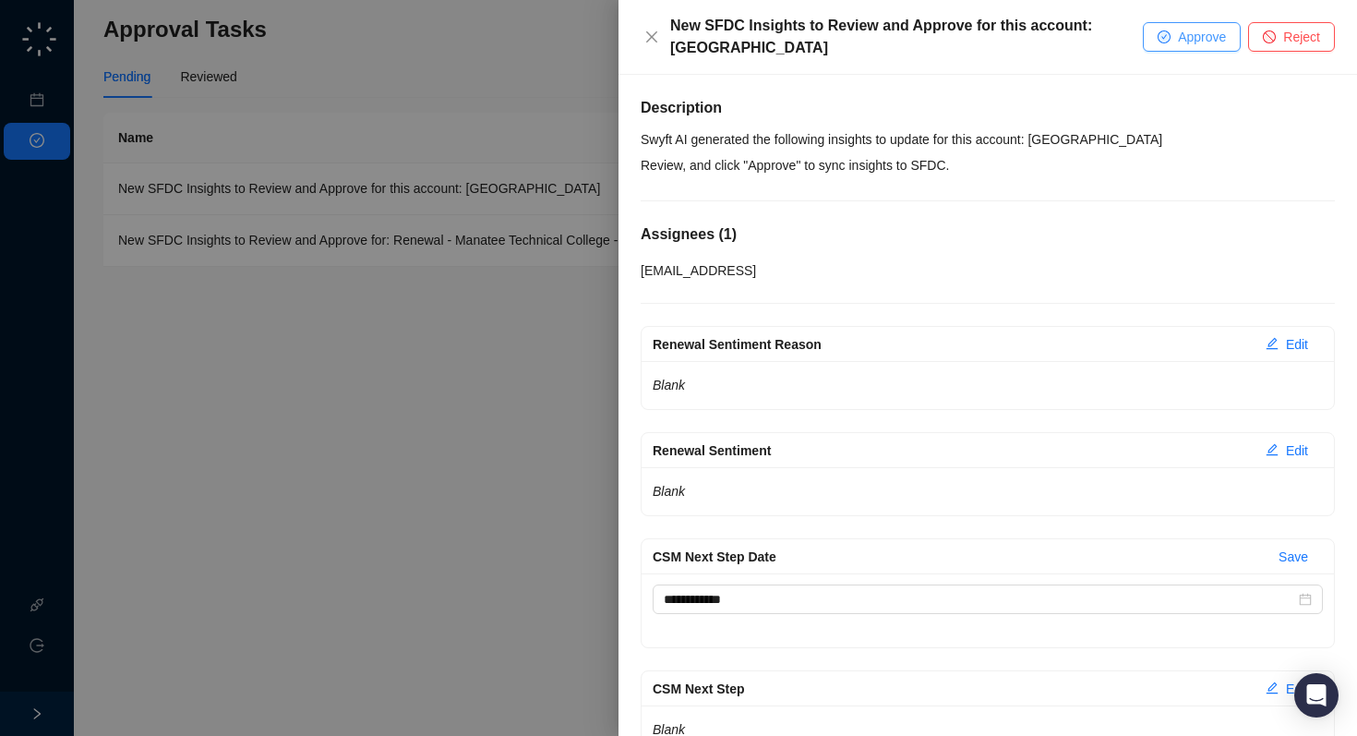
click at [1226, 37] on button "Approve" at bounding box center [1192, 37] width 98 height 30
type textarea "**********"
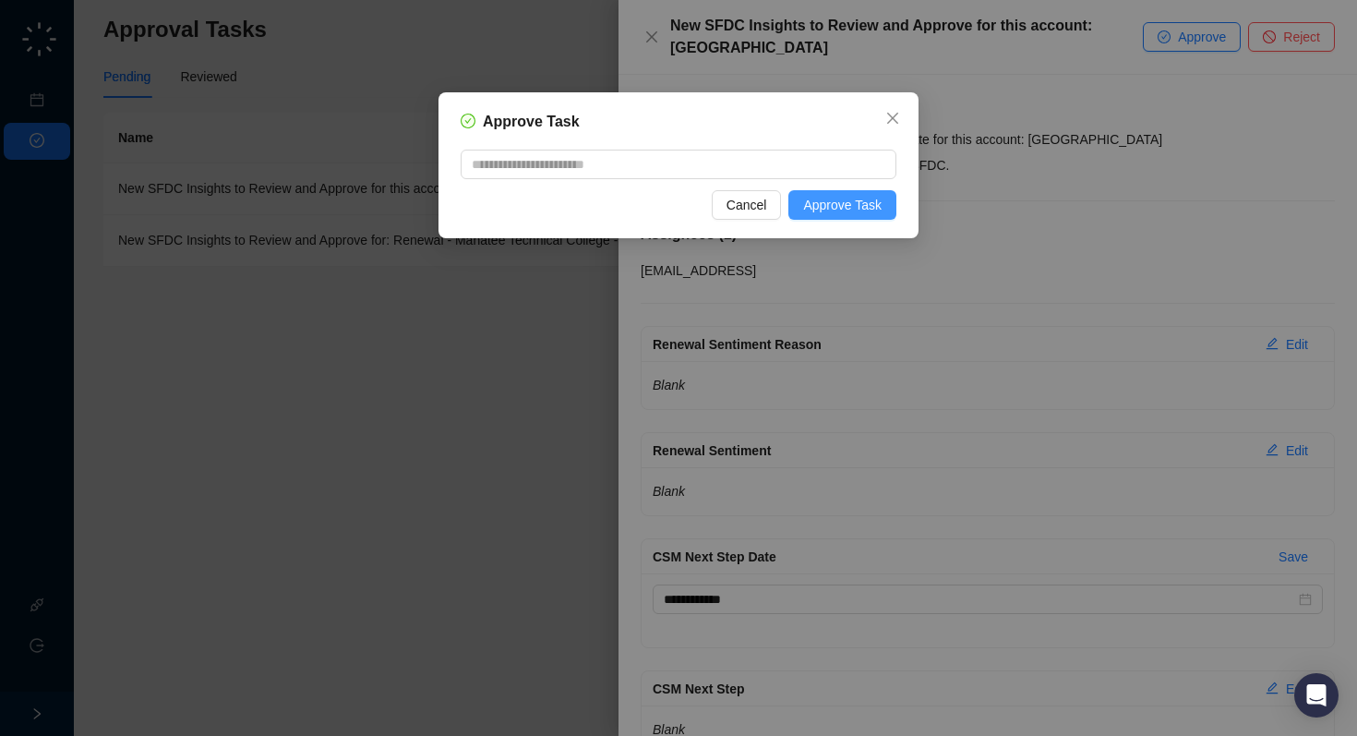
click at [834, 211] on span "Approve Task" at bounding box center [842, 205] width 78 height 20
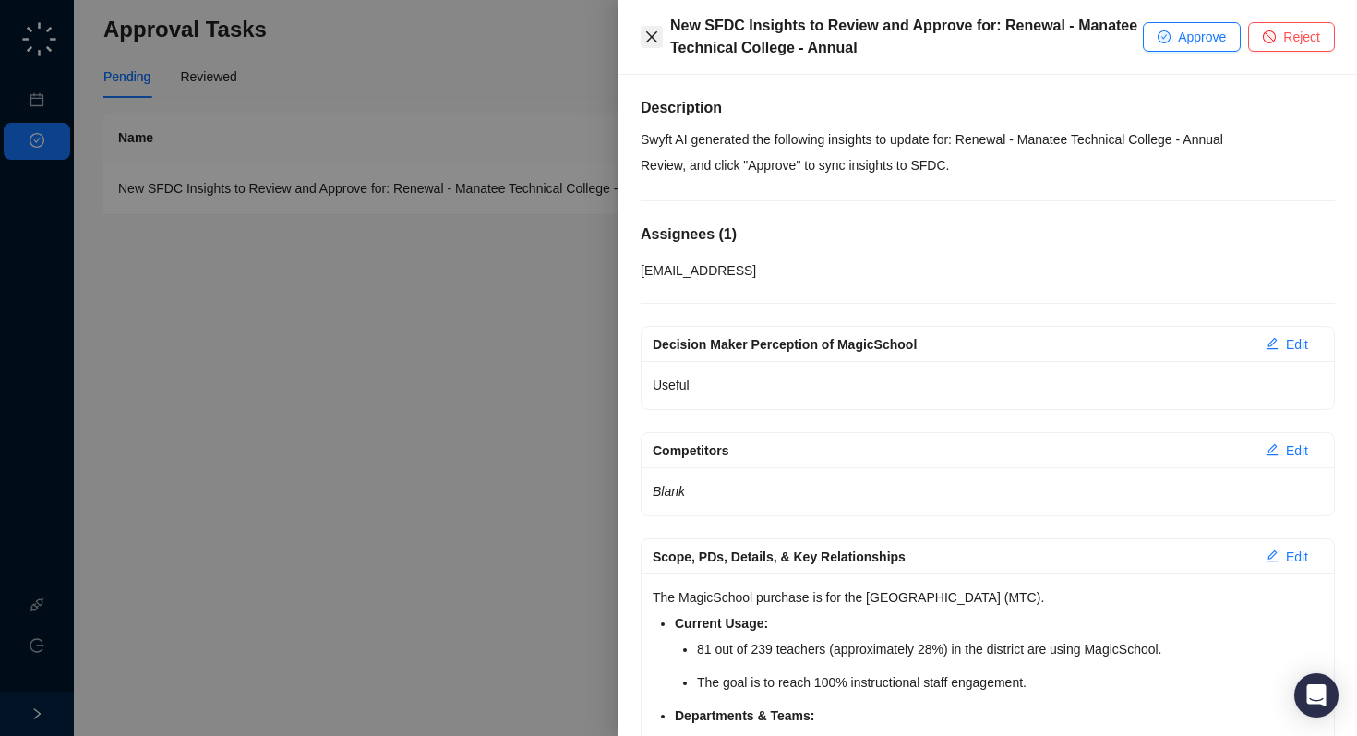
click at [654, 44] on button "Close" at bounding box center [652, 37] width 22 height 22
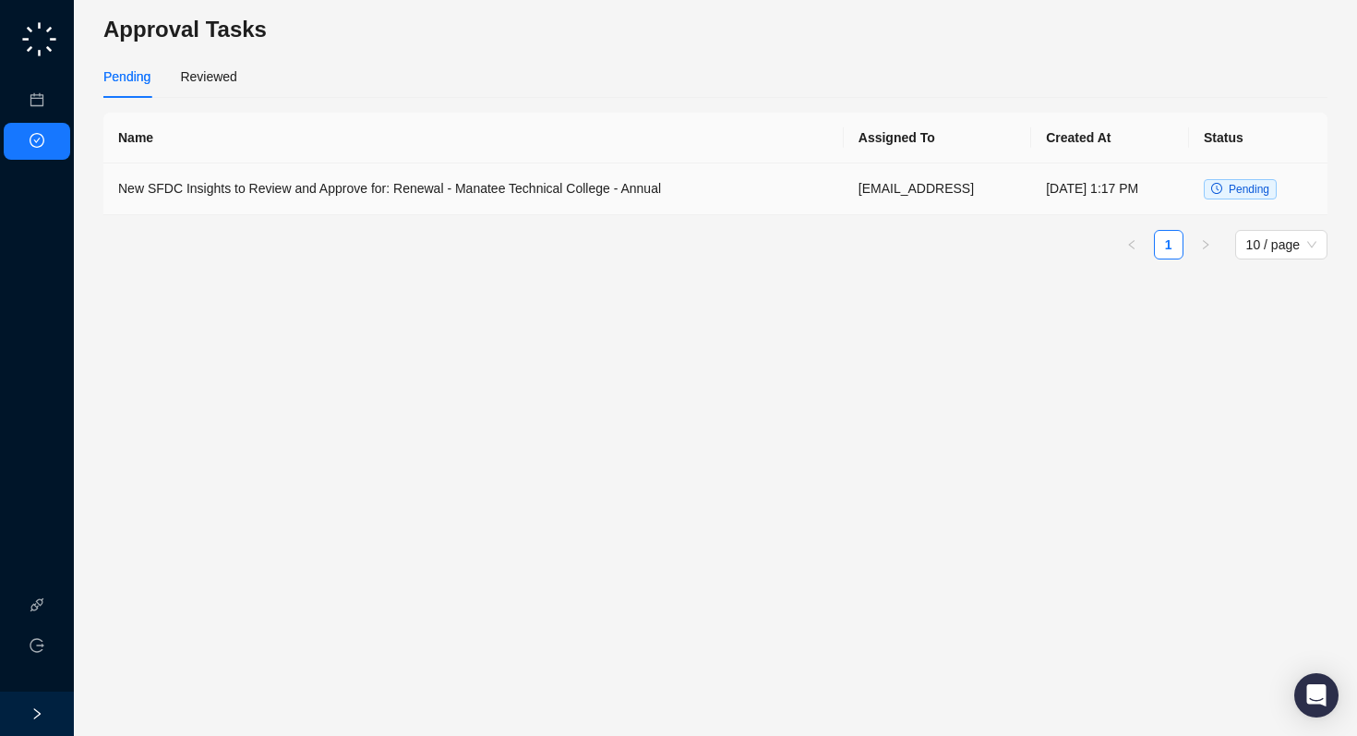
click at [620, 204] on td "New SFDC Insights to Review and Approve for: Renewal - Manatee Technical Colleg…" at bounding box center [473, 189] width 740 height 52
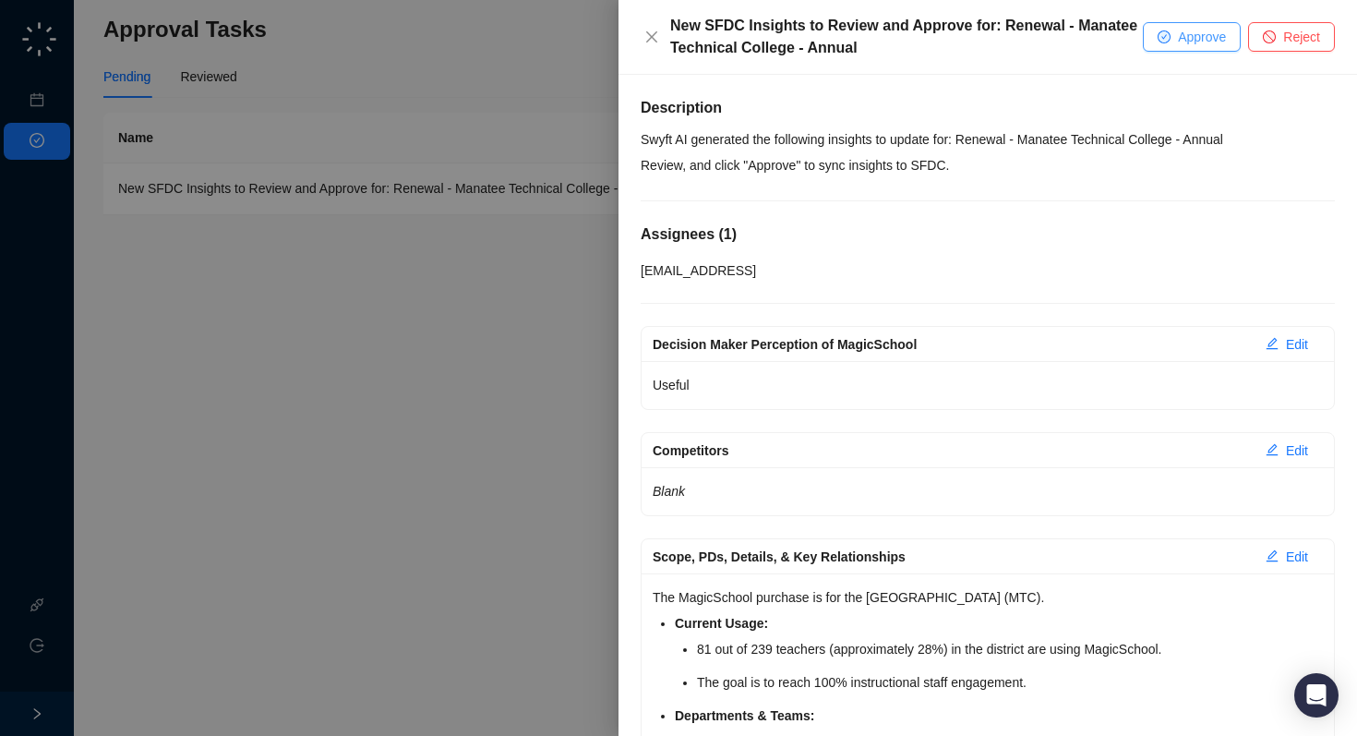
click at [1198, 34] on span "Approve" at bounding box center [1202, 37] width 48 height 20
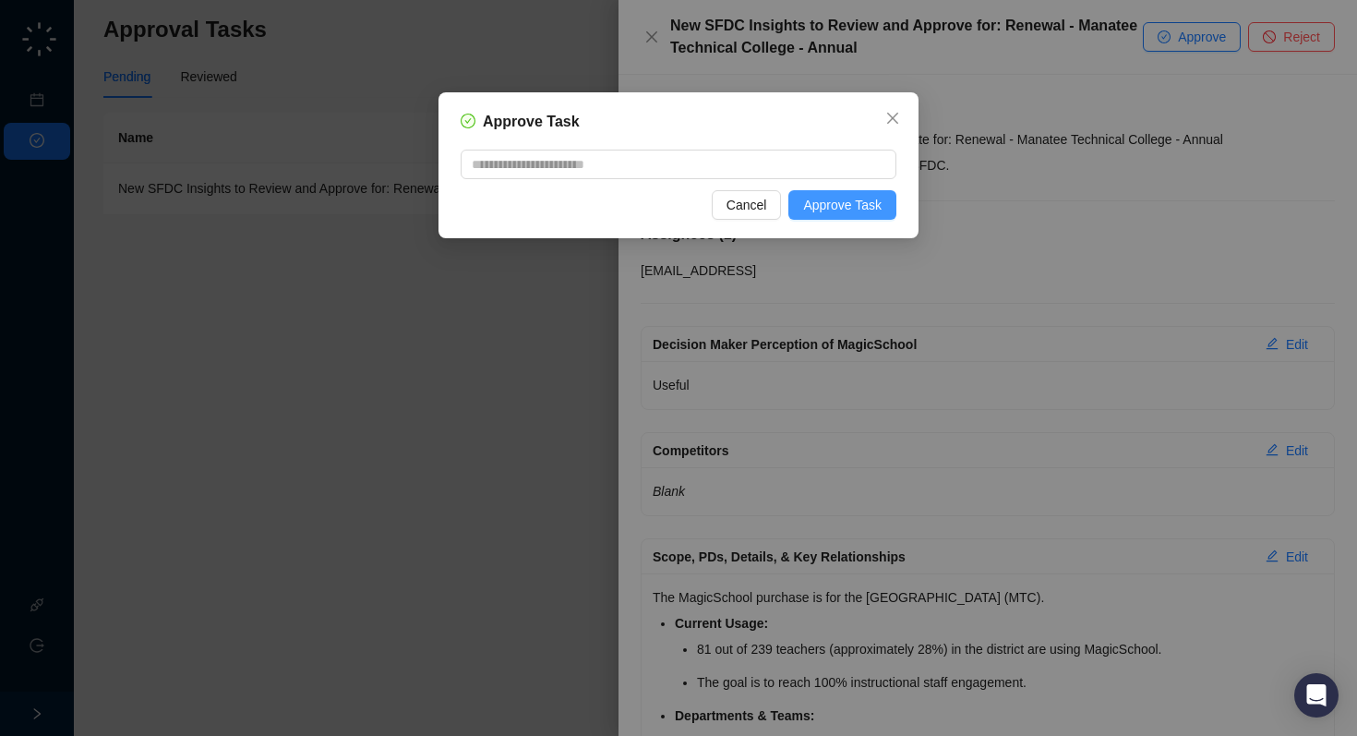
click at [848, 199] on span "Approve Task" at bounding box center [842, 205] width 78 height 20
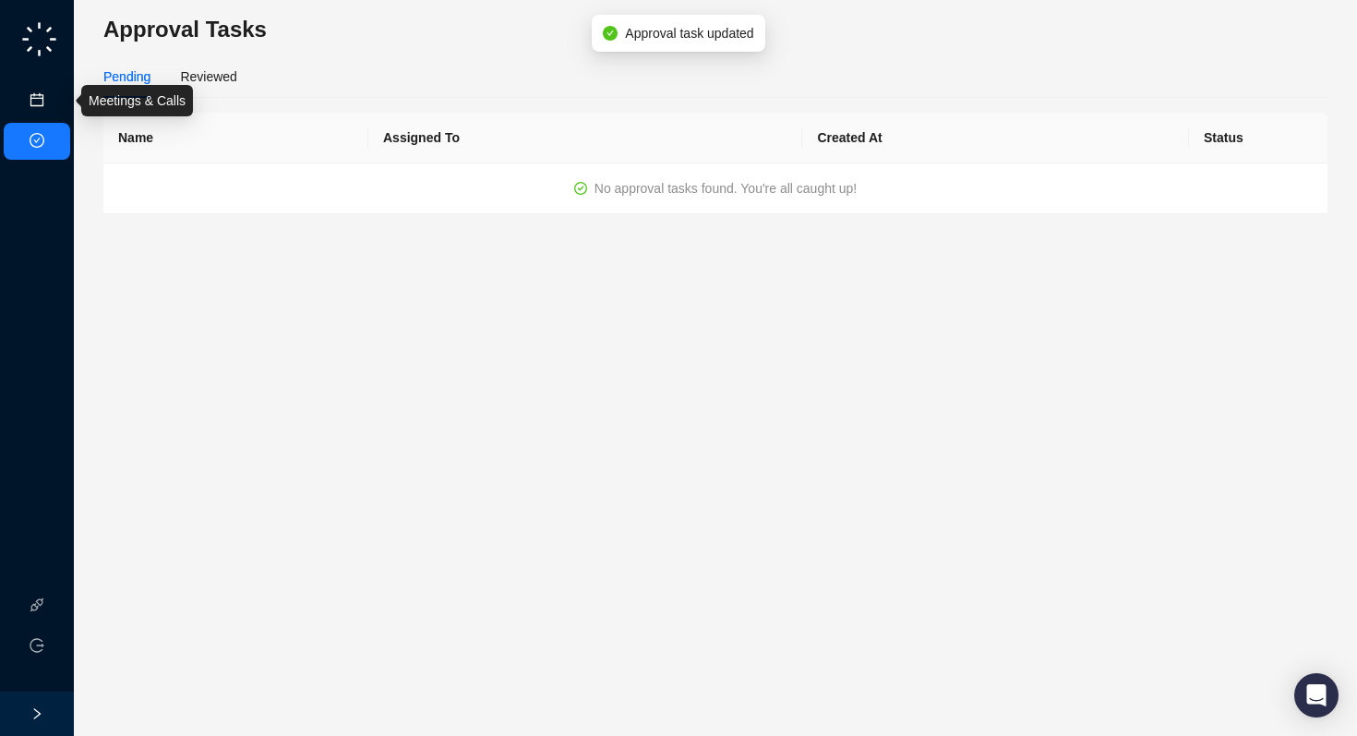
click at [54, 101] on link "Meetings & Calls" at bounding box center [102, 100] width 97 height 15
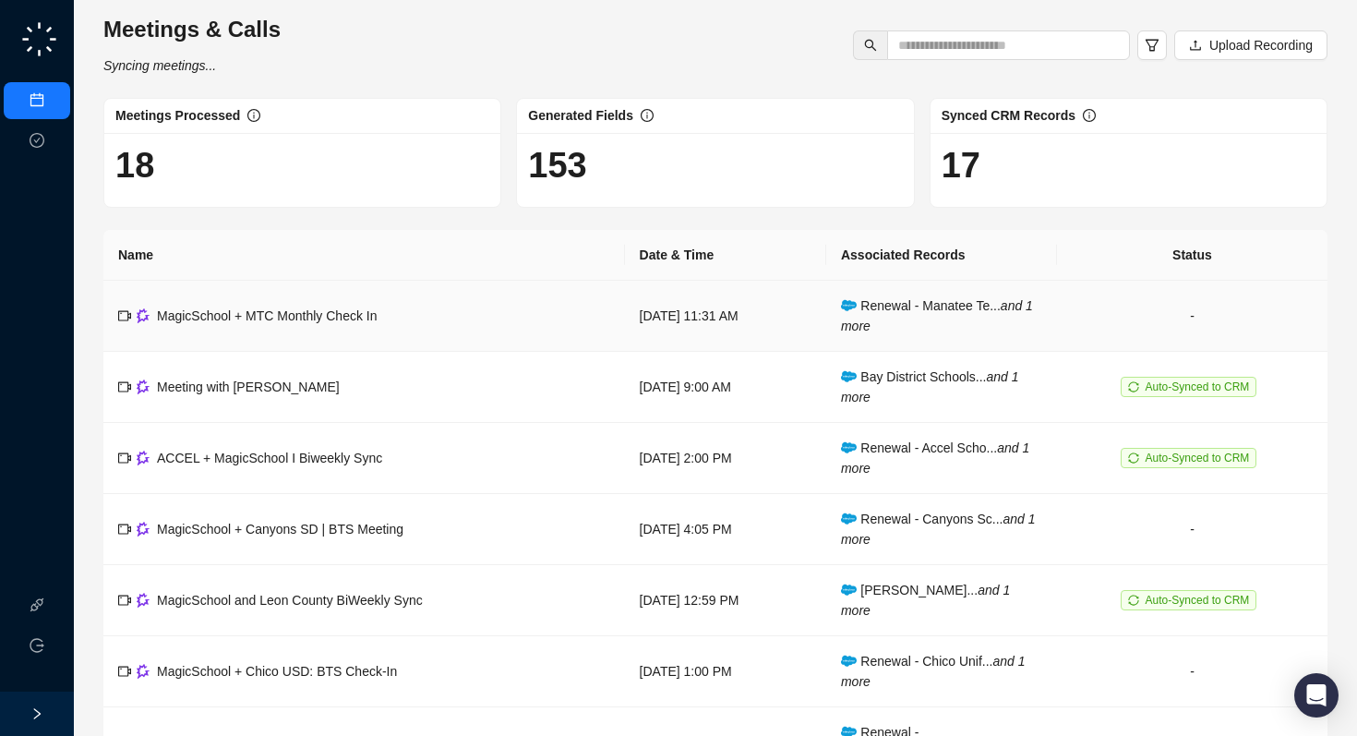
click at [435, 336] on td "MagicSchool + MTC Monthly Check In" at bounding box center [364, 316] width 522 height 71
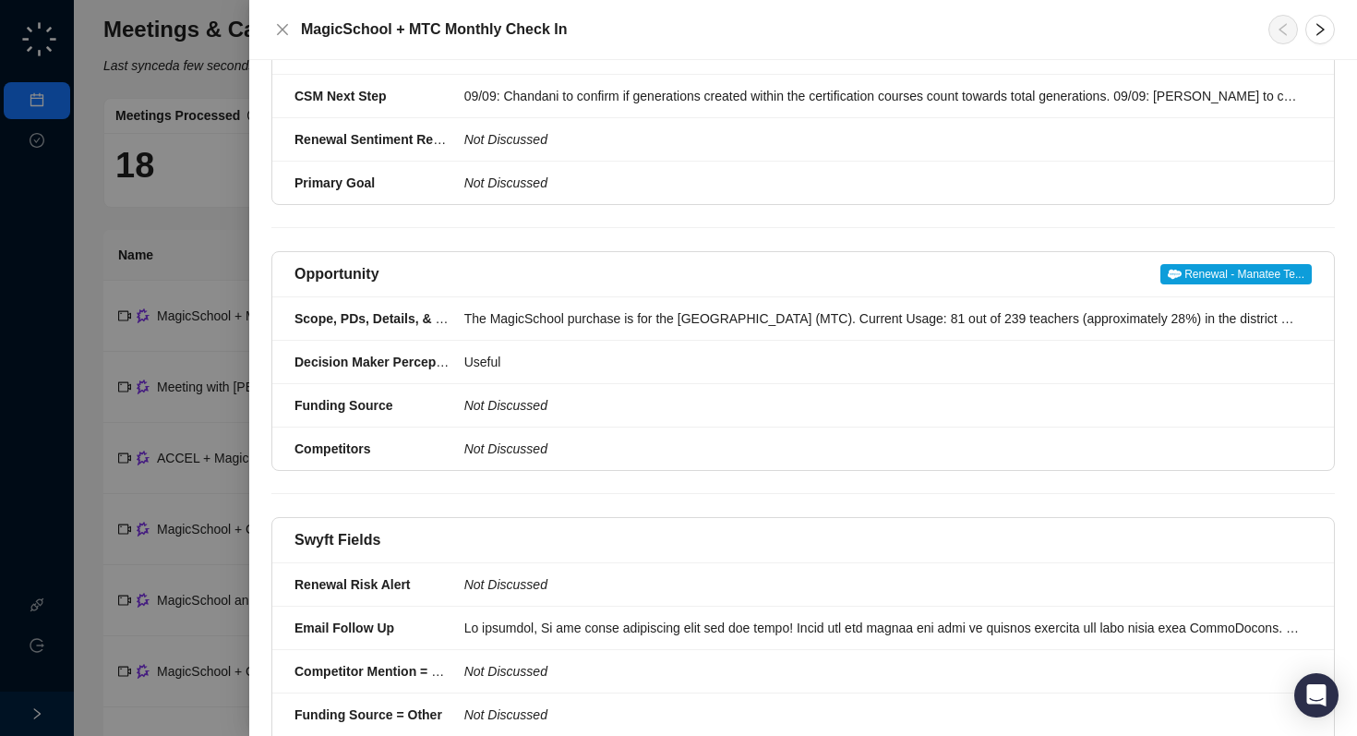
scroll to position [895, 0]
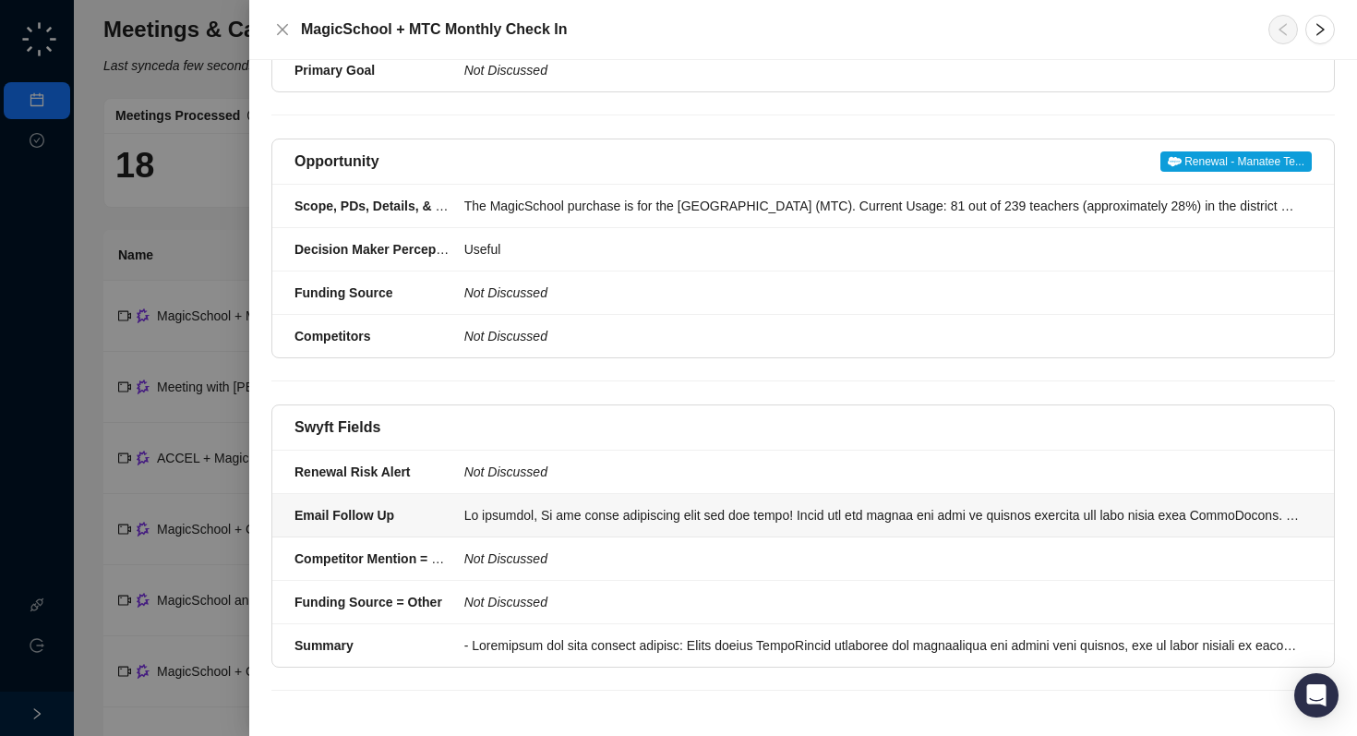
click at [514, 519] on div at bounding box center [882, 515] width 837 height 20
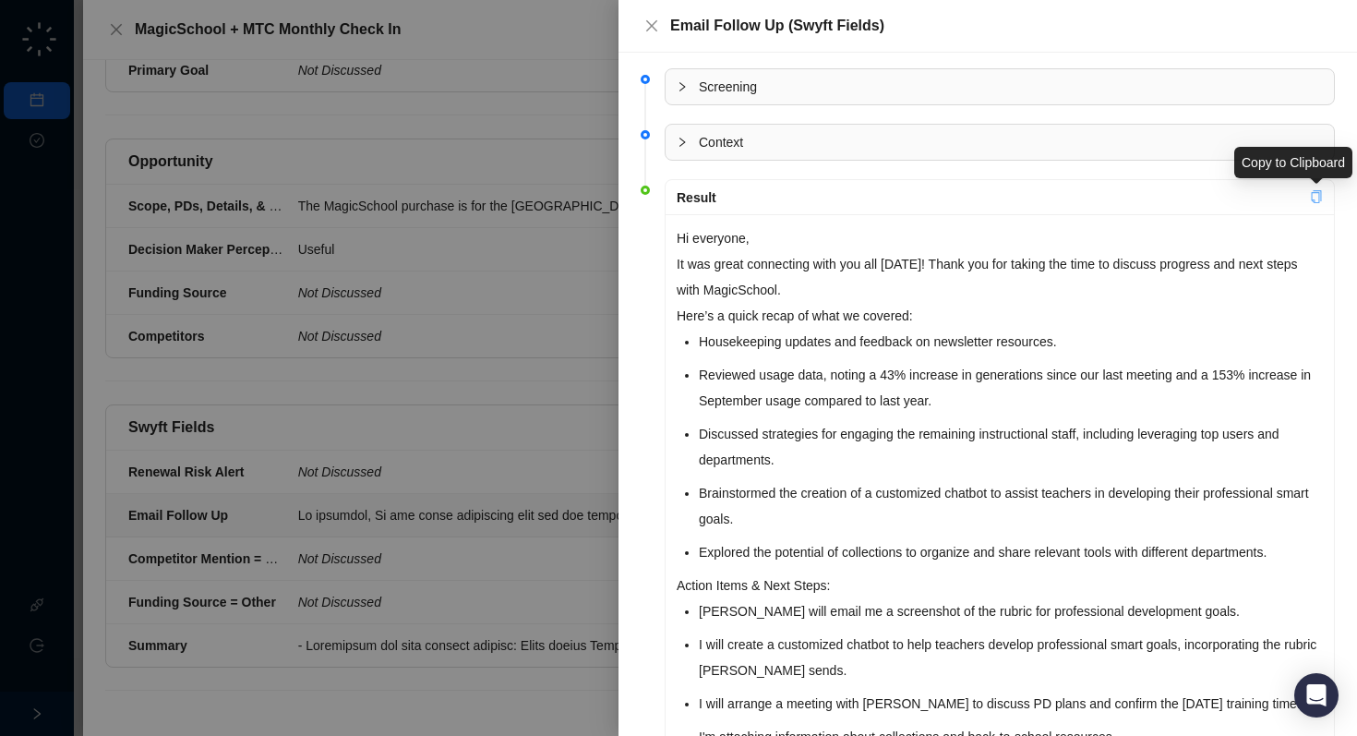
click at [1315, 199] on icon "copy" at bounding box center [1316, 196] width 13 height 13
